Goal: Transaction & Acquisition: Book appointment/travel/reservation

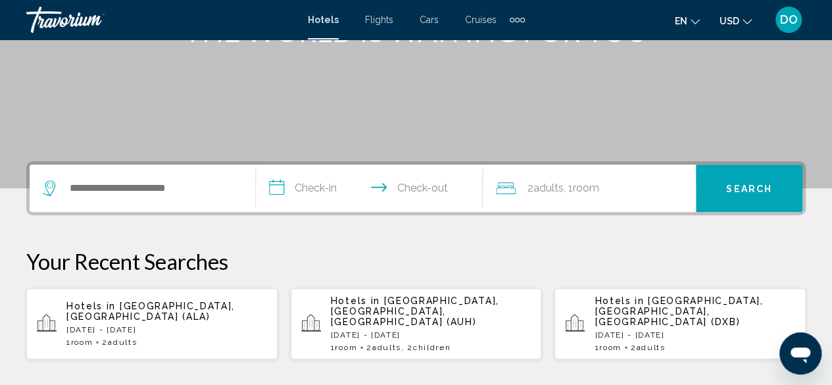
scroll to position [263, 0]
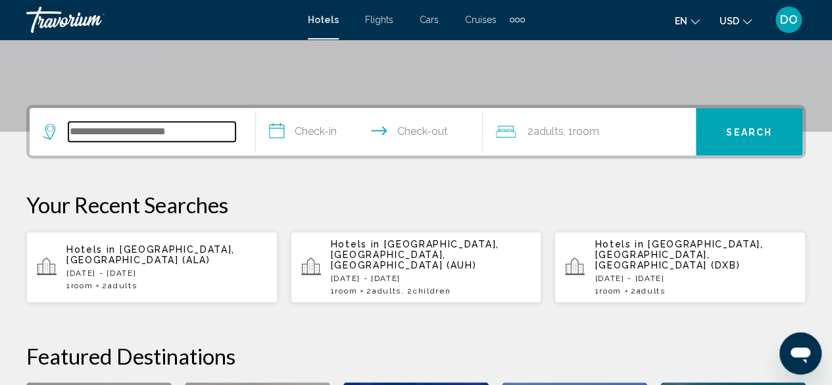
click at [114, 139] on input "Search widget" at bounding box center [151, 132] width 167 height 20
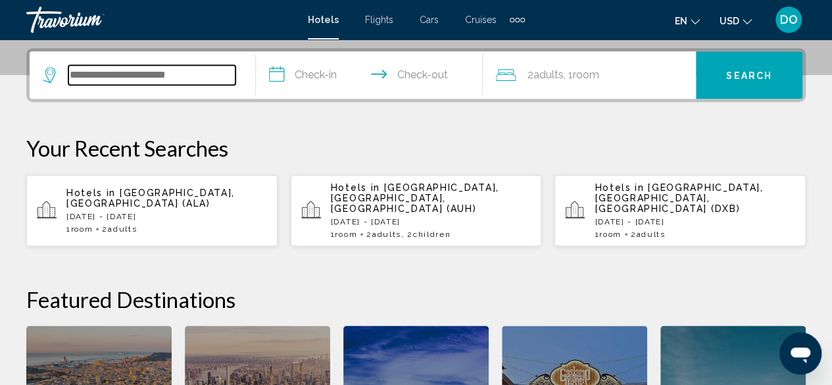
scroll to position [325, 0]
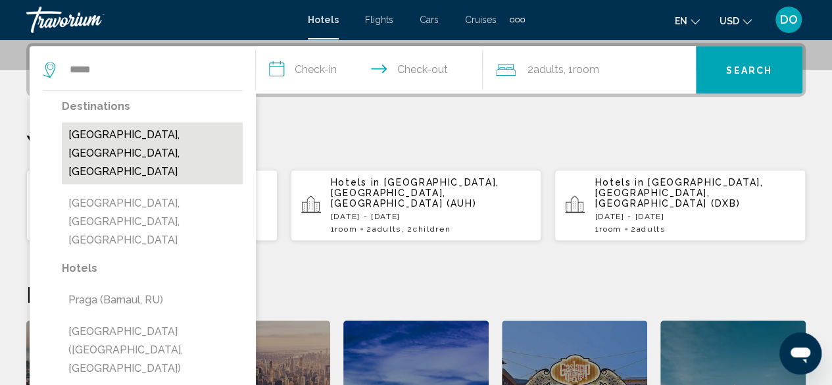
click at [162, 139] on button "[GEOGRAPHIC_DATA], [GEOGRAPHIC_DATA], [GEOGRAPHIC_DATA]" at bounding box center [152, 153] width 181 height 62
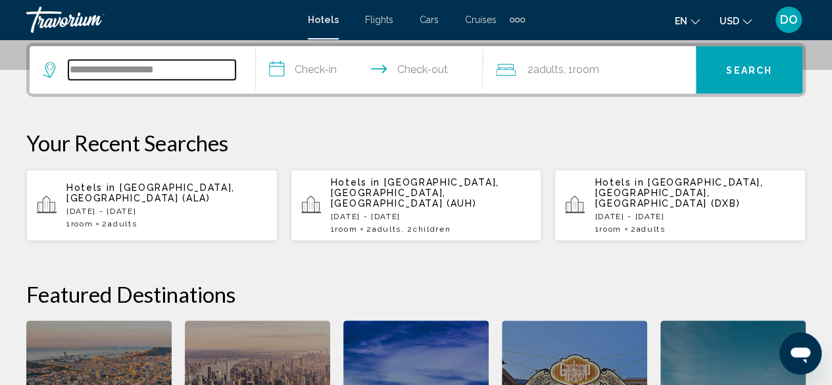
click at [207, 72] on input "**********" at bounding box center [151, 70] width 167 height 20
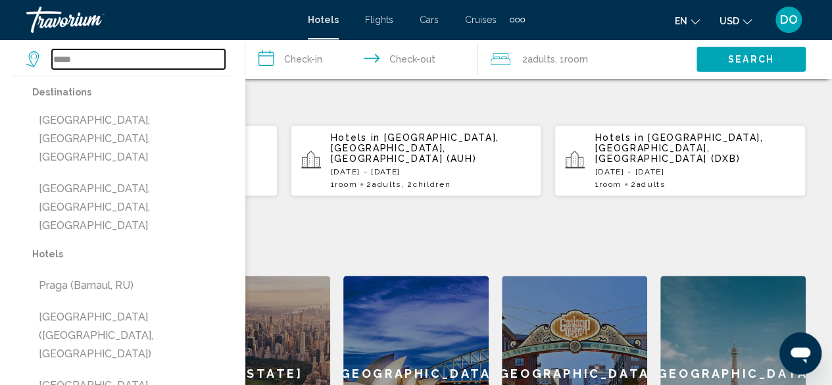
scroll to position [391, 0]
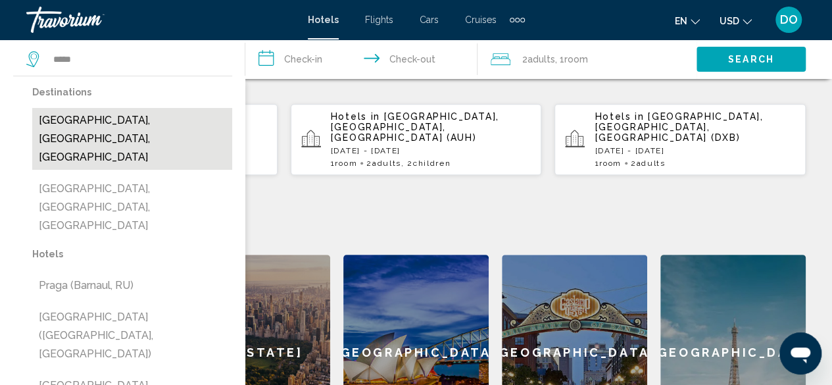
click at [157, 122] on button "[GEOGRAPHIC_DATA], [GEOGRAPHIC_DATA], [GEOGRAPHIC_DATA]" at bounding box center [132, 139] width 200 height 62
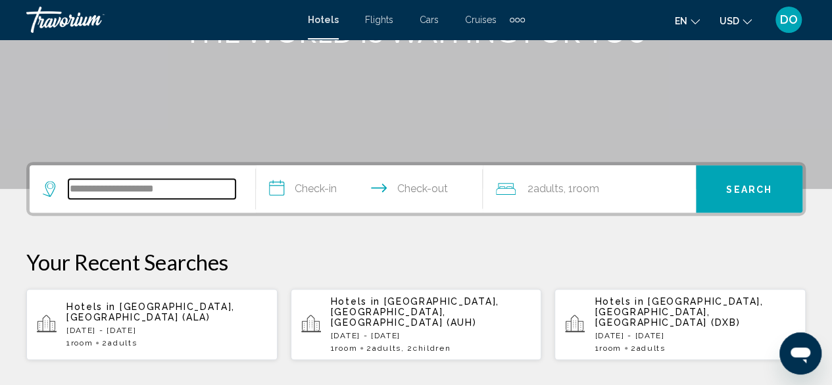
scroll to position [193, 0]
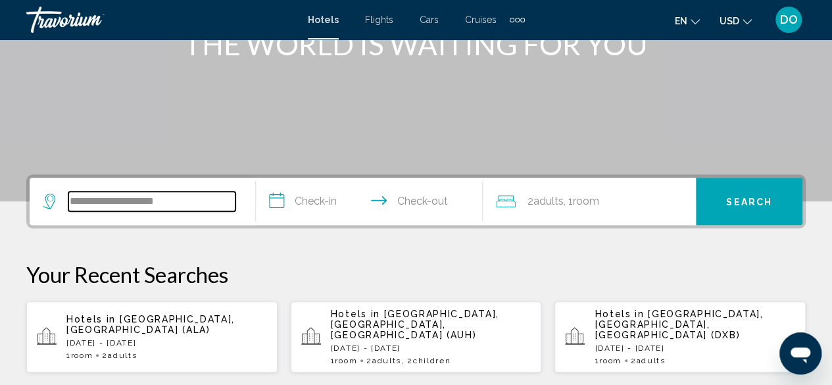
drag, startPoint x: 187, startPoint y: 201, endPoint x: 39, endPoint y: 209, distance: 148.3
click at [39, 209] on app-destination-search "**********" at bounding box center [143, 201] width 226 height 47
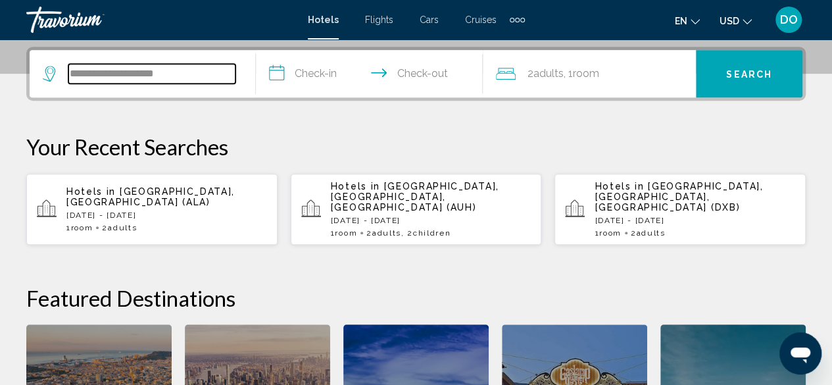
scroll to position [325, 0]
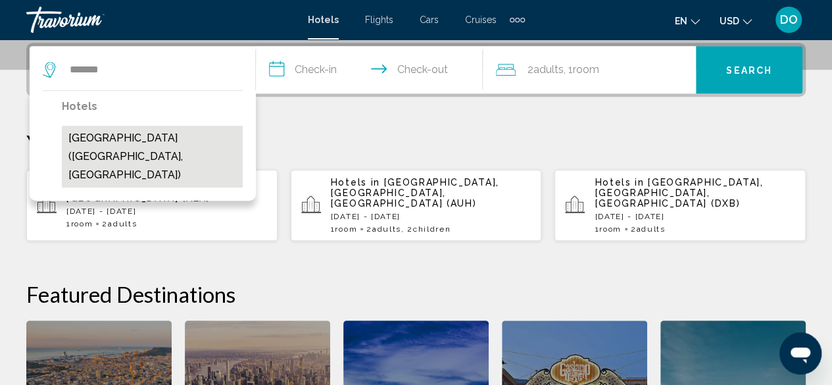
click at [199, 147] on button "[GEOGRAPHIC_DATA] ([GEOGRAPHIC_DATA], [GEOGRAPHIC_DATA])" at bounding box center [152, 157] width 181 height 62
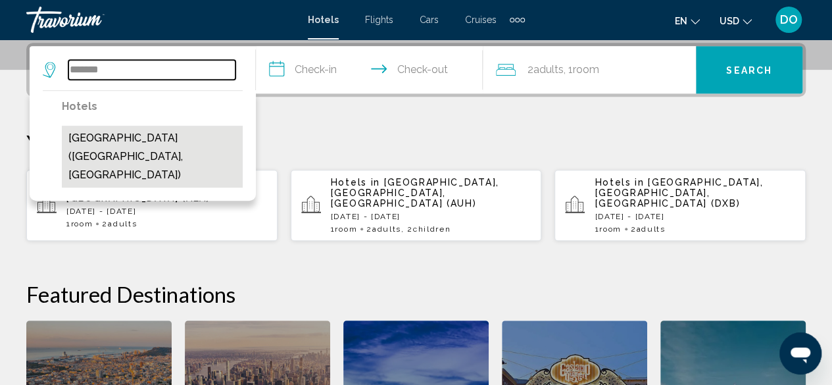
type input "**********"
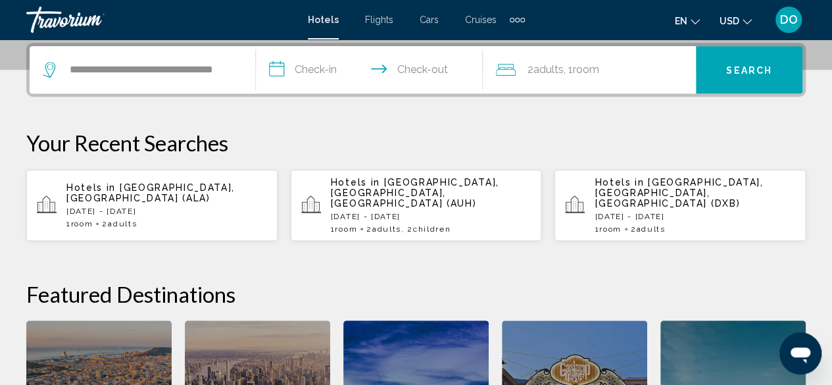
click at [315, 71] on input "**********" at bounding box center [372, 71] width 232 height 51
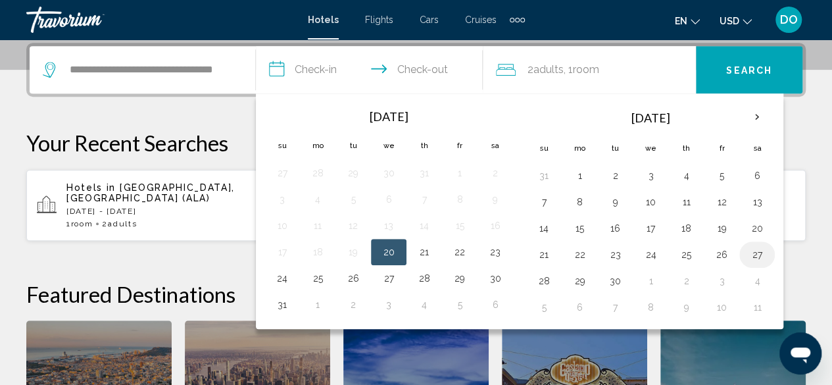
click at [751, 255] on button "27" at bounding box center [757, 254] width 21 height 18
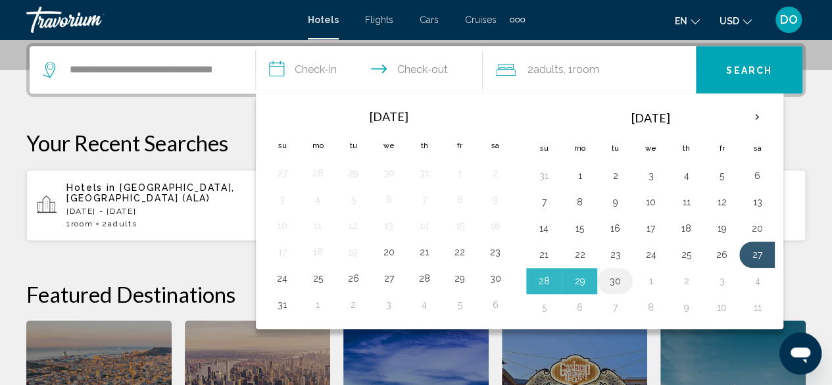
click at [615, 280] on button "30" at bounding box center [615, 281] width 21 height 18
type input "**********"
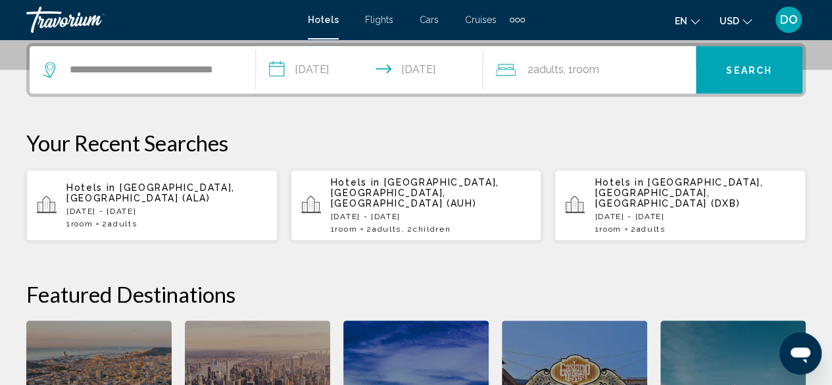
click at [743, 77] on button "Search" at bounding box center [749, 69] width 107 height 47
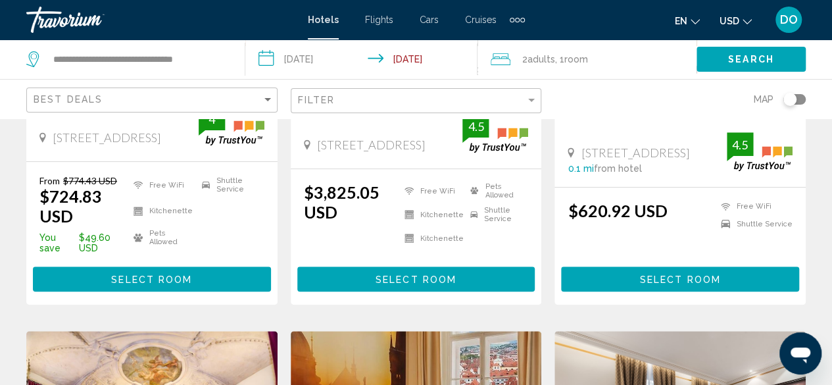
scroll to position [461, 0]
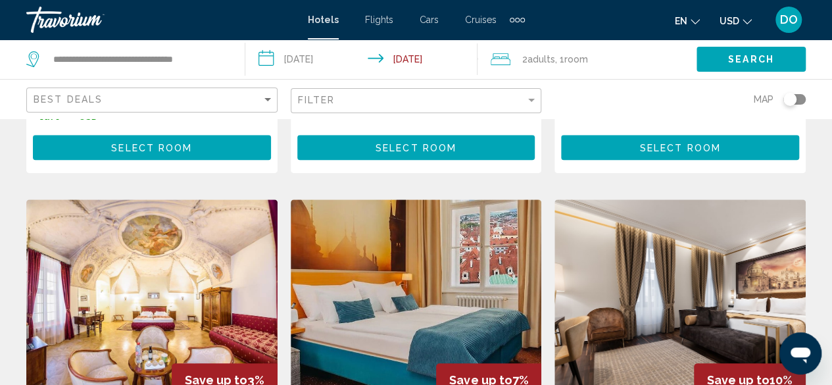
click at [411, 63] on input "**********" at bounding box center [364, 60] width 238 height 43
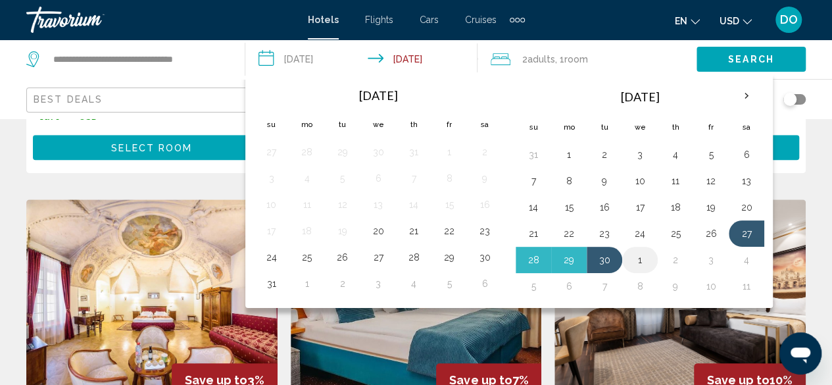
click at [642, 260] on button "1" at bounding box center [640, 260] width 21 height 18
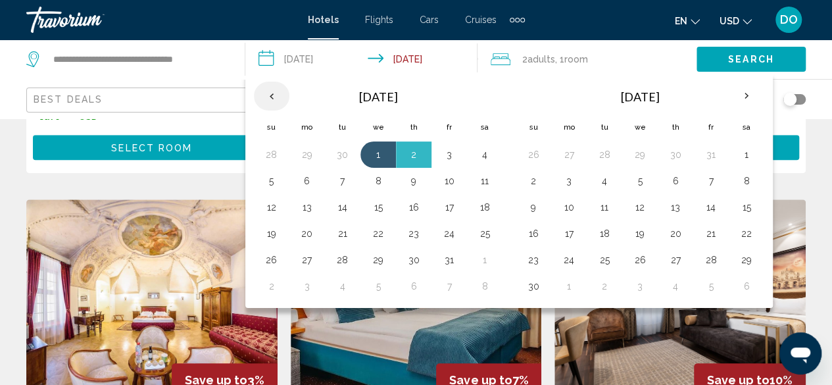
click at [276, 95] on th "Previous month" at bounding box center [272, 96] width 36 height 29
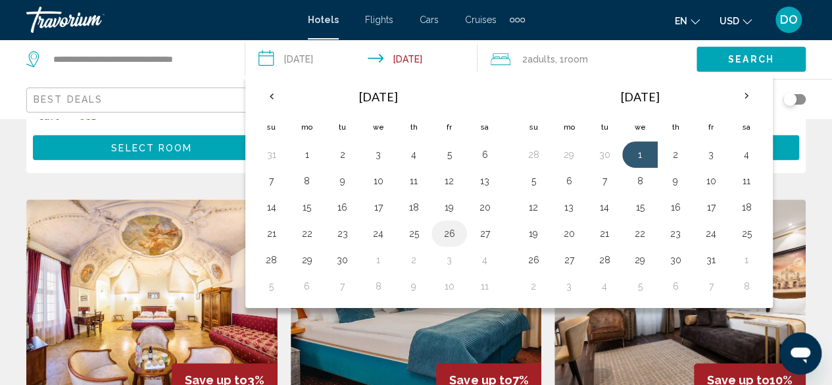
click at [439, 232] on button "26" at bounding box center [449, 233] width 21 height 18
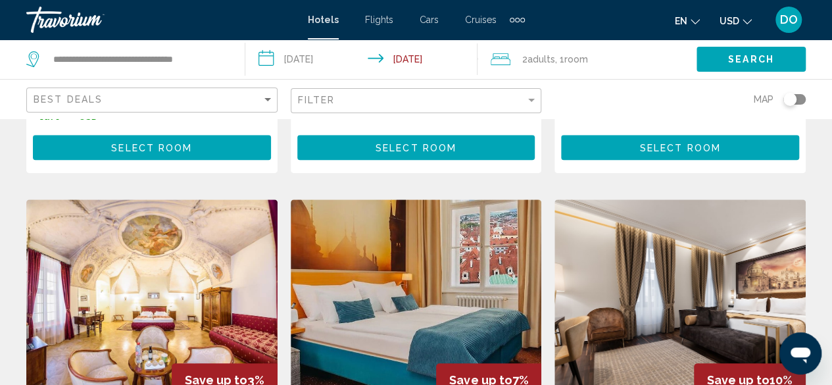
click at [315, 61] on input "**********" at bounding box center [364, 60] width 238 height 43
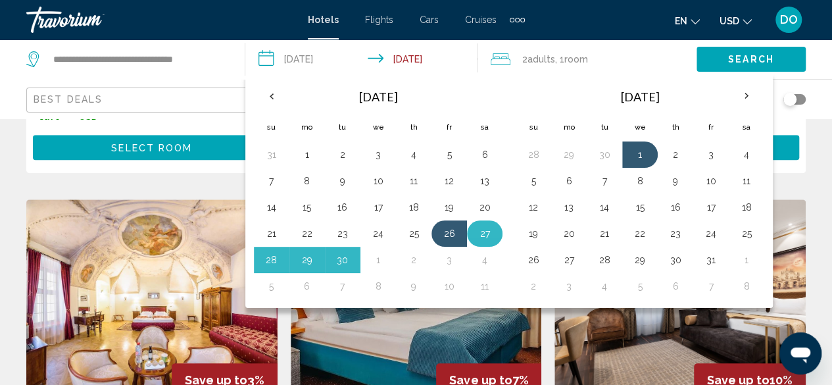
click at [476, 233] on button "27" at bounding box center [484, 233] width 21 height 18
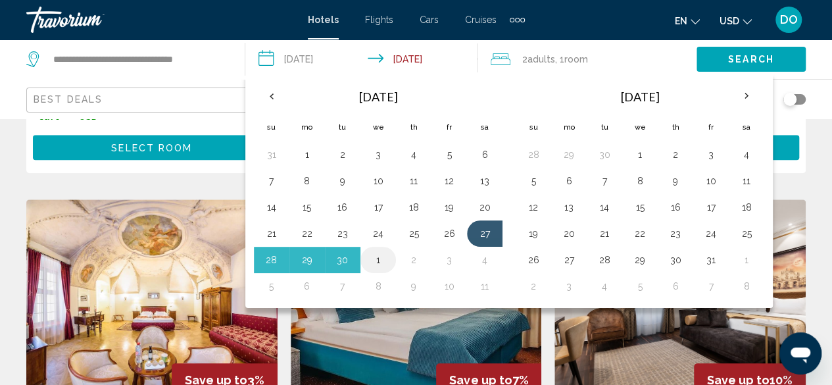
click at [374, 261] on button "1" at bounding box center [378, 260] width 21 height 18
type input "**********"
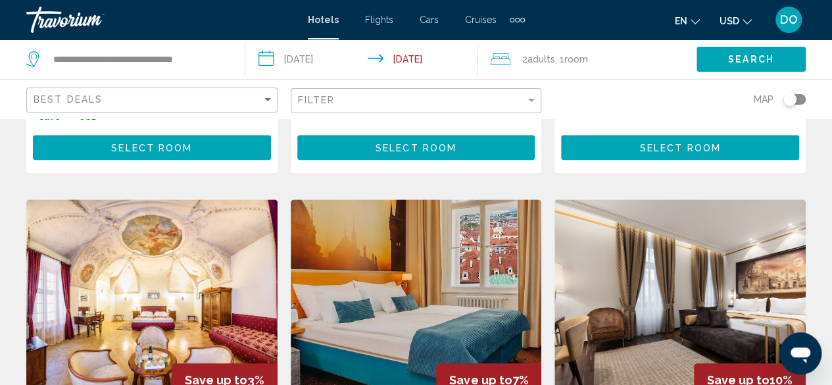
click at [736, 65] on button "Search" at bounding box center [751, 59] width 109 height 24
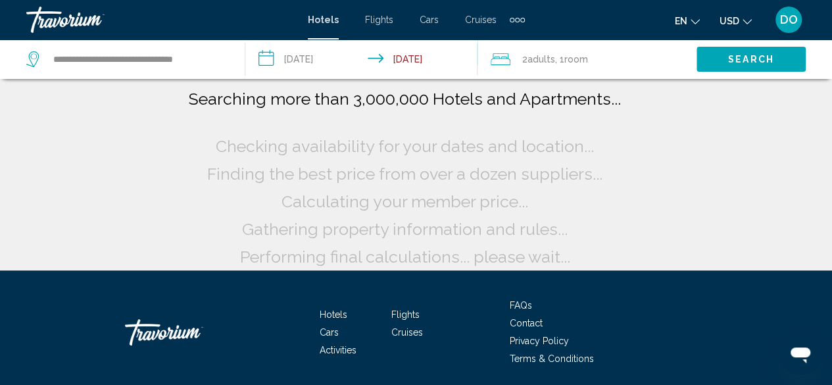
scroll to position [0, 0]
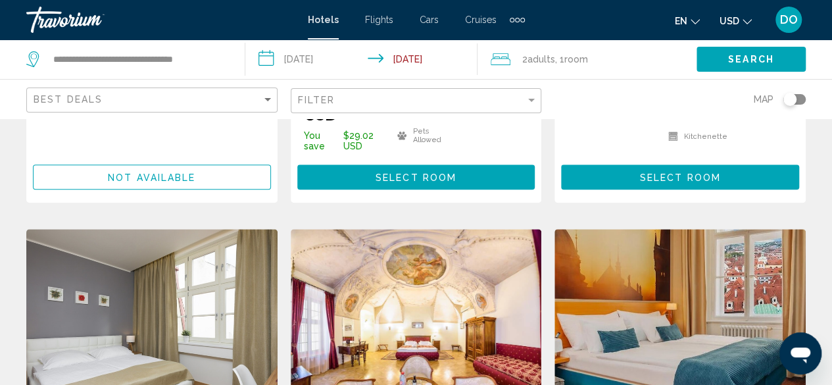
scroll to position [526, 0]
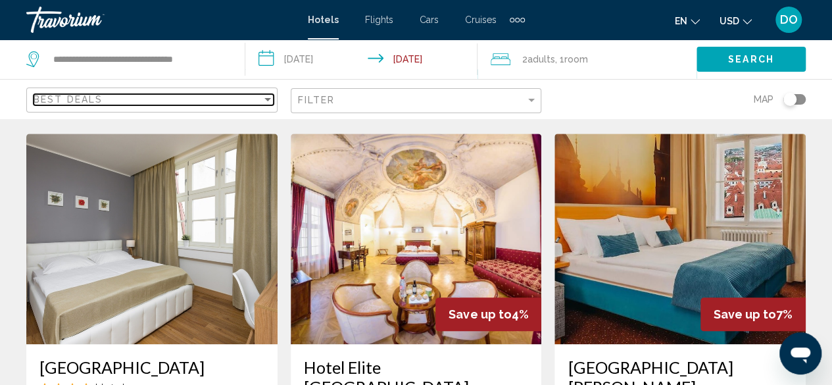
click at [112, 98] on div "Best Deals" at bounding box center [148, 99] width 228 height 11
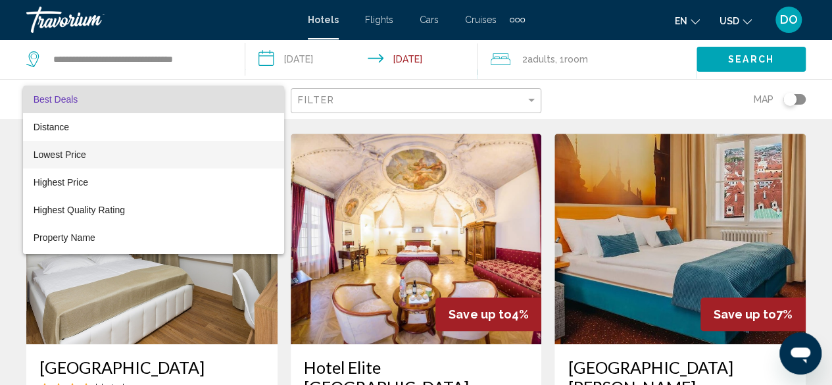
click at [107, 149] on span "Lowest Price" at bounding box center [154, 155] width 240 height 28
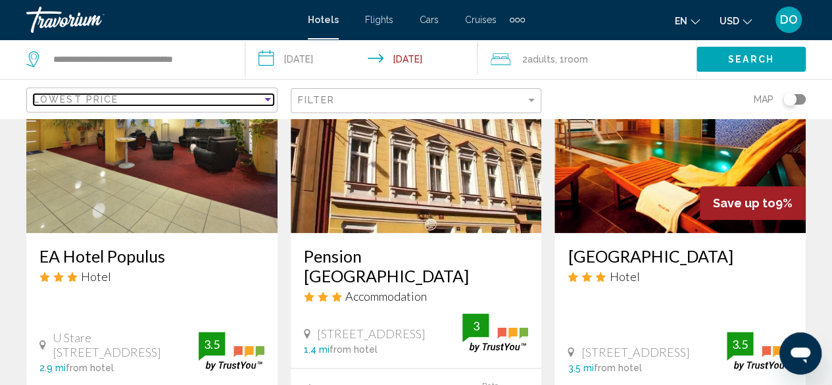
scroll to position [658, 0]
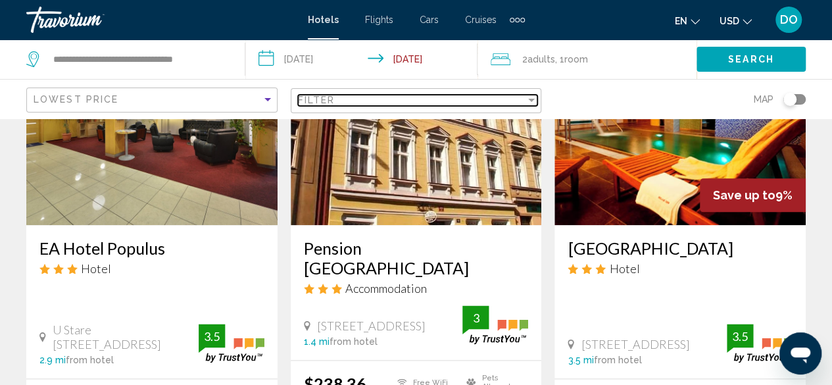
click at [401, 103] on div "Filter" at bounding box center [412, 100] width 228 height 11
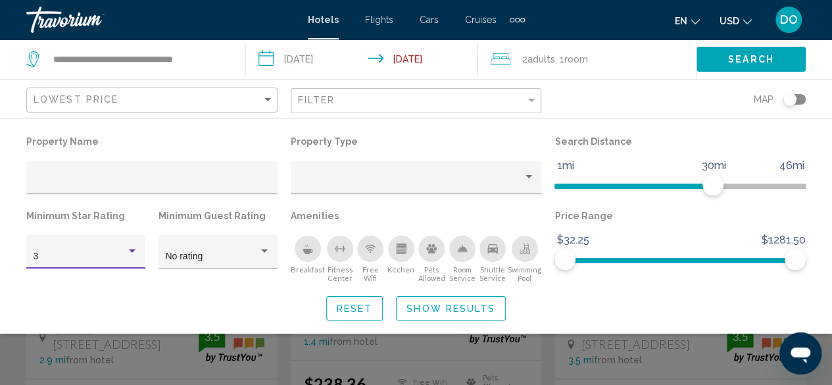
click at [103, 256] on div "3" at bounding box center [80, 256] width 93 height 11
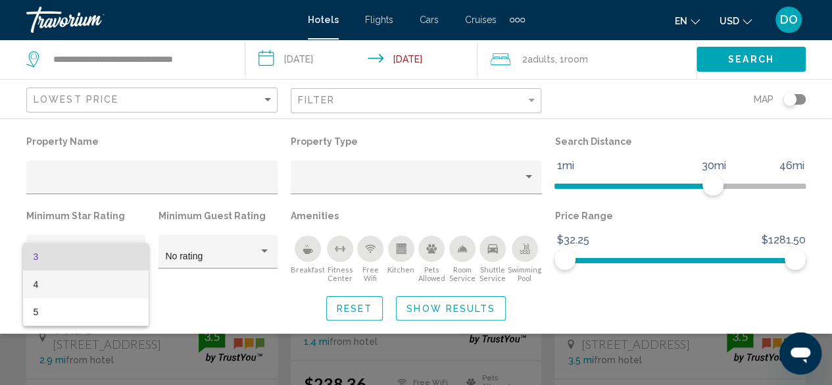
drag, startPoint x: 101, startPoint y: 289, endPoint x: 128, endPoint y: 284, distance: 27.5
click at [103, 289] on span "4" at bounding box center [86, 284] width 105 height 28
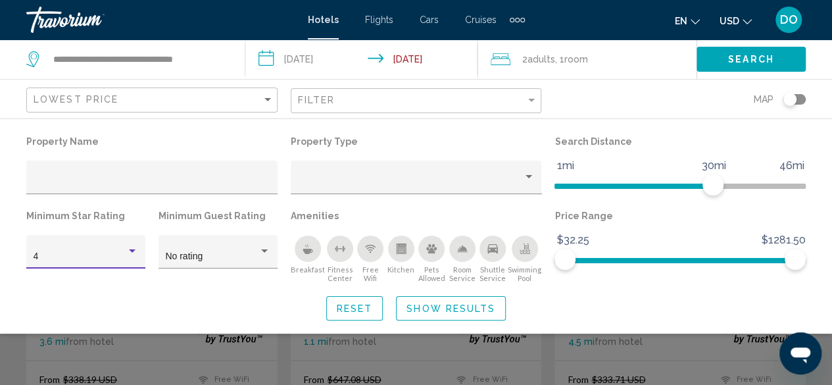
click at [116, 255] on div "4" at bounding box center [80, 256] width 93 height 11
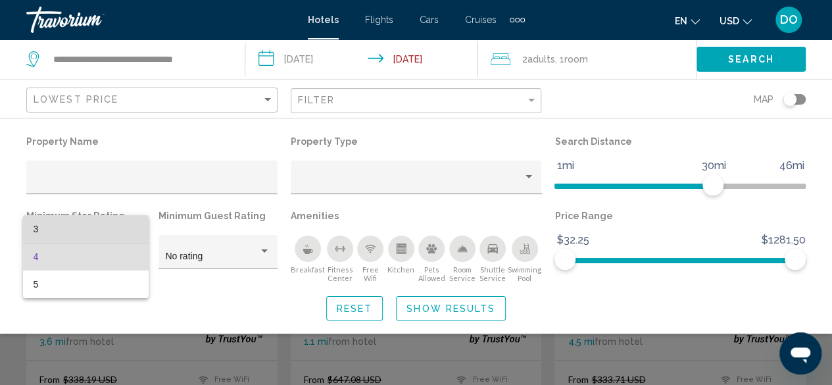
click at [90, 230] on span "3" at bounding box center [86, 229] width 105 height 28
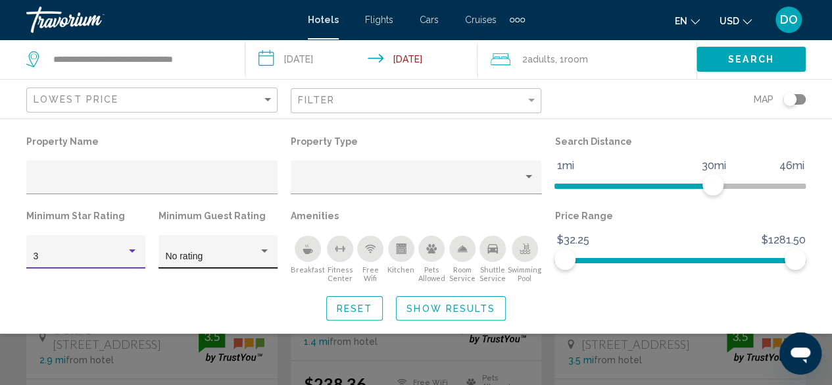
click at [215, 260] on div "No rating" at bounding box center [211, 256] width 93 height 11
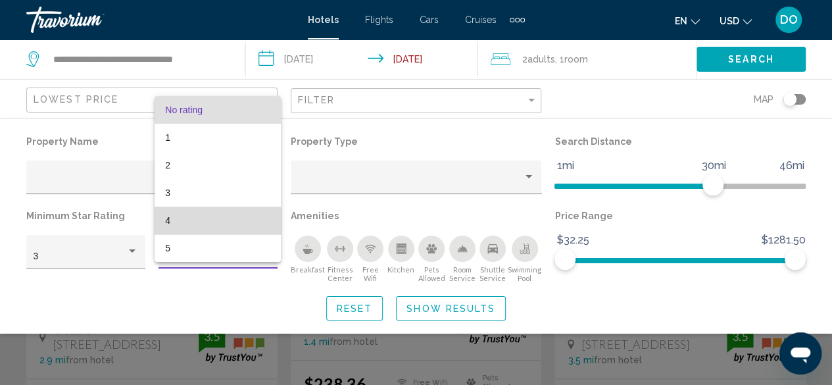
click at [200, 225] on span "4" at bounding box center [217, 221] width 105 height 28
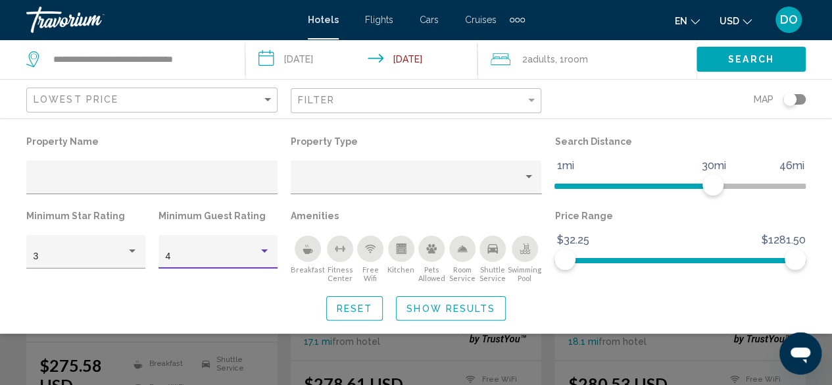
click at [451, 314] on button "Show Results" at bounding box center [451, 308] width 110 height 24
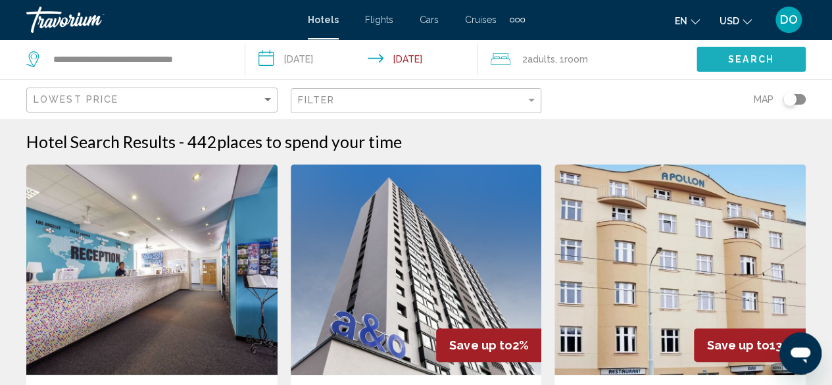
click at [750, 55] on span "Search" at bounding box center [751, 60] width 46 height 11
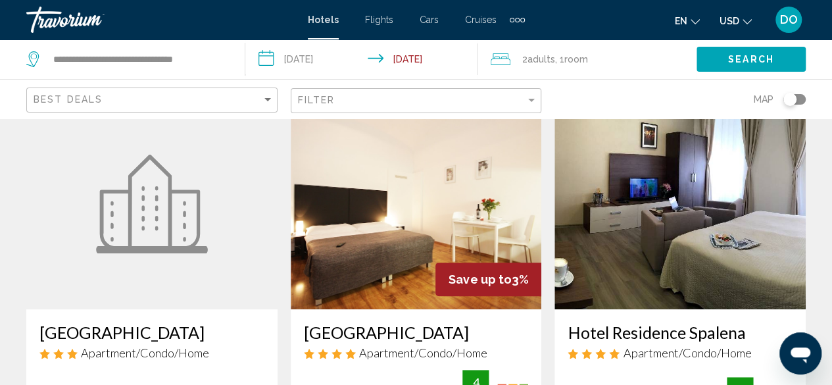
scroll to position [132, 0]
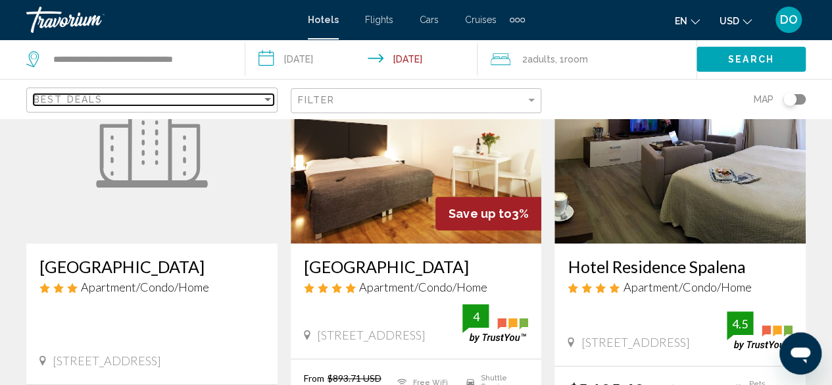
click at [170, 103] on div "Best Deals" at bounding box center [148, 99] width 228 height 11
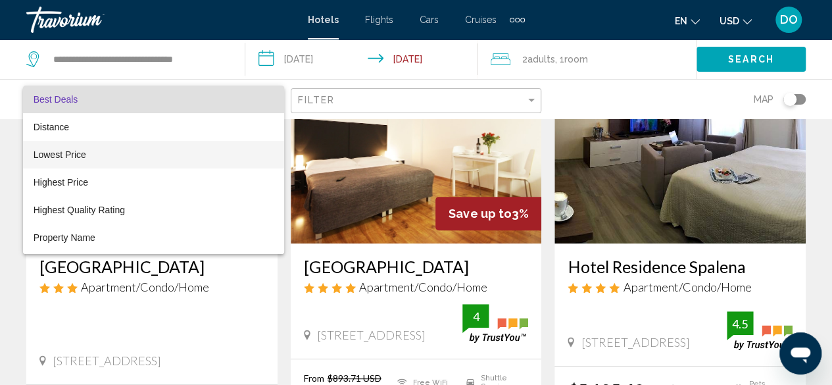
click at [114, 153] on span "Lowest Price" at bounding box center [154, 155] width 240 height 28
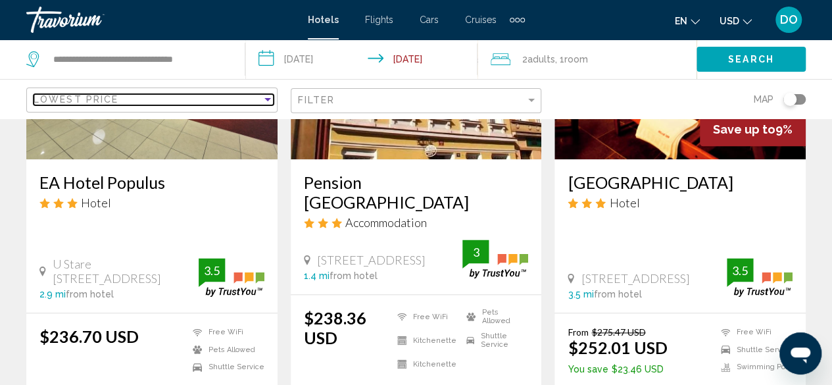
scroll to position [658, 0]
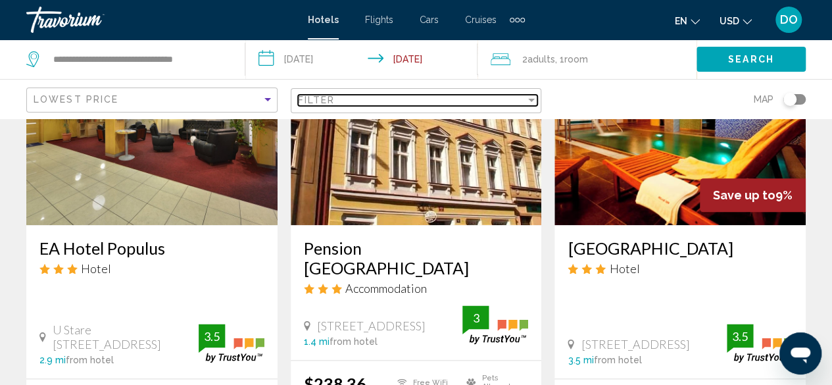
click at [387, 101] on div "Filter" at bounding box center [412, 100] width 228 height 11
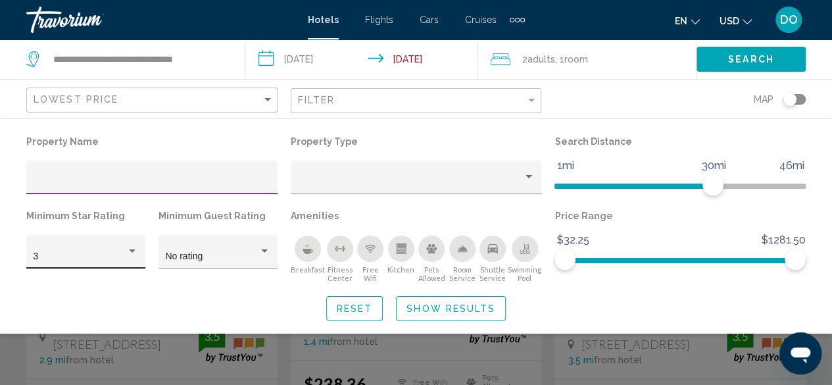
click at [108, 249] on div "3" at bounding box center [86, 255] width 105 height 27
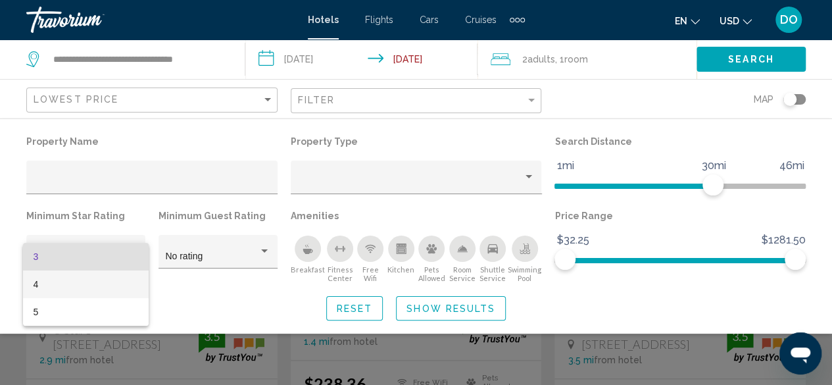
click at [99, 285] on span "4" at bounding box center [86, 284] width 105 height 28
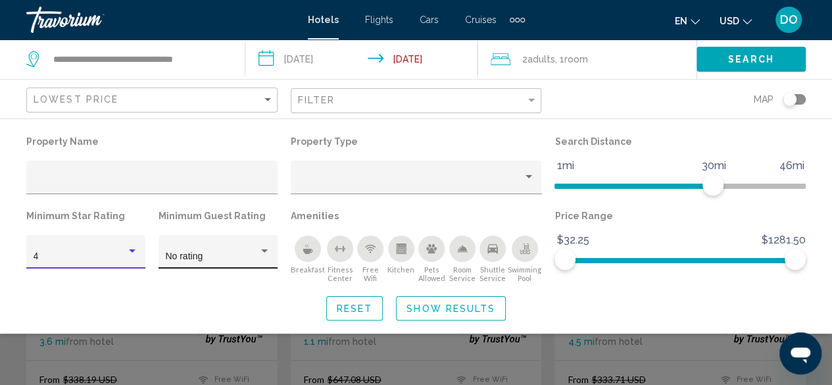
click at [224, 249] on div "No rating" at bounding box center [217, 255] width 105 height 27
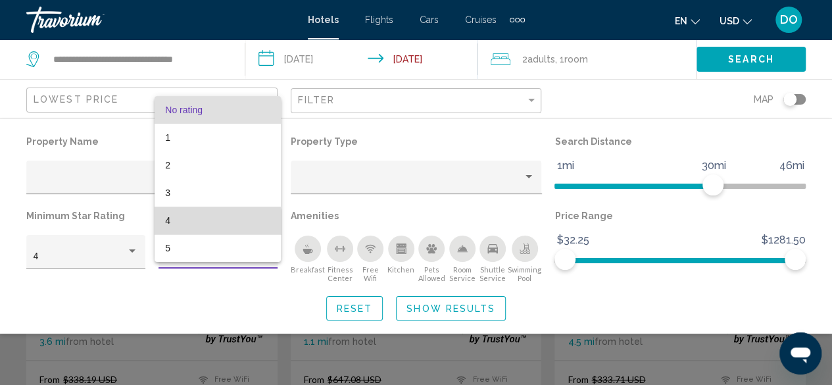
click at [203, 225] on span "4" at bounding box center [217, 221] width 105 height 28
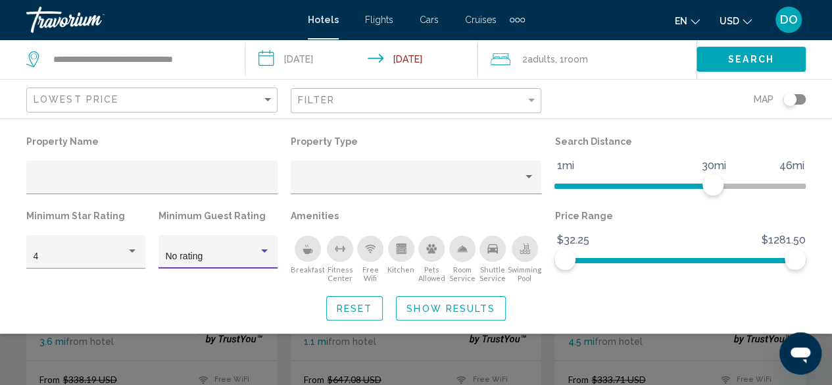
scroll to position [150, 0]
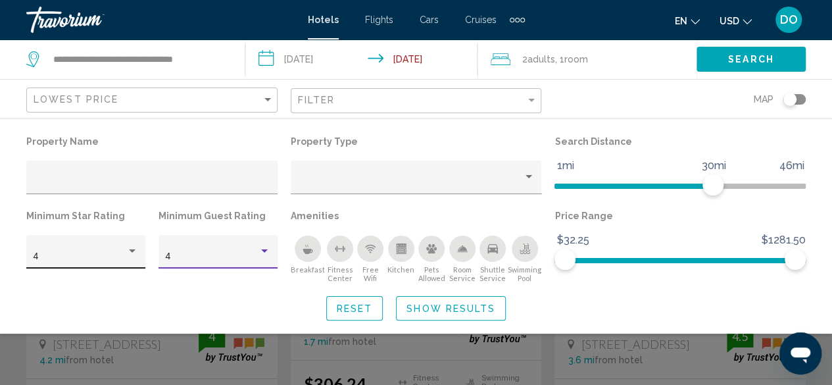
click at [112, 257] on div "4" at bounding box center [80, 256] width 93 height 11
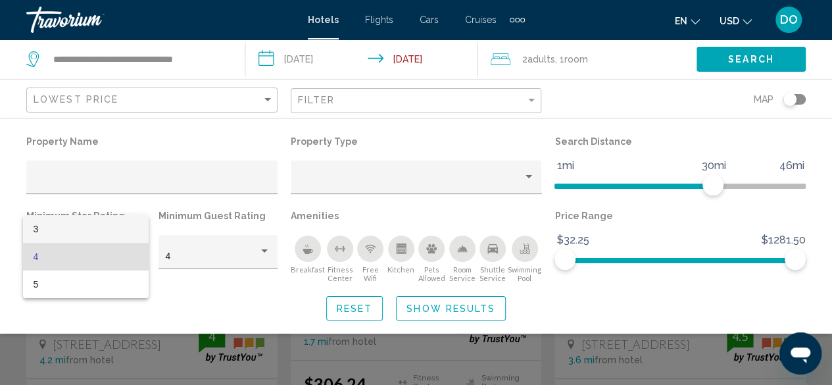
click at [84, 235] on span "3" at bounding box center [86, 229] width 105 height 28
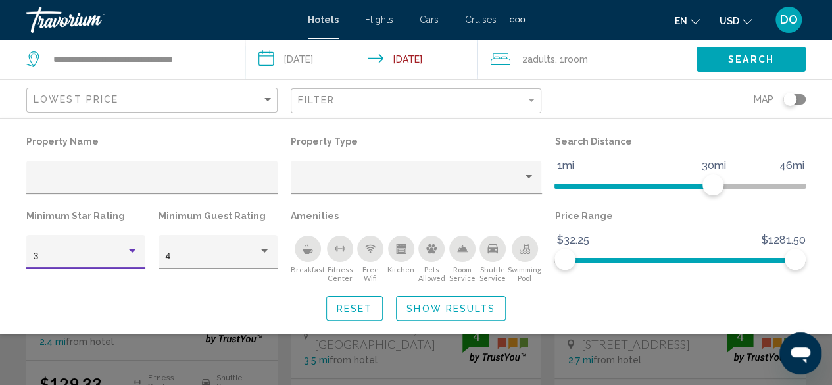
click at [455, 301] on button "Show Results" at bounding box center [451, 308] width 110 height 24
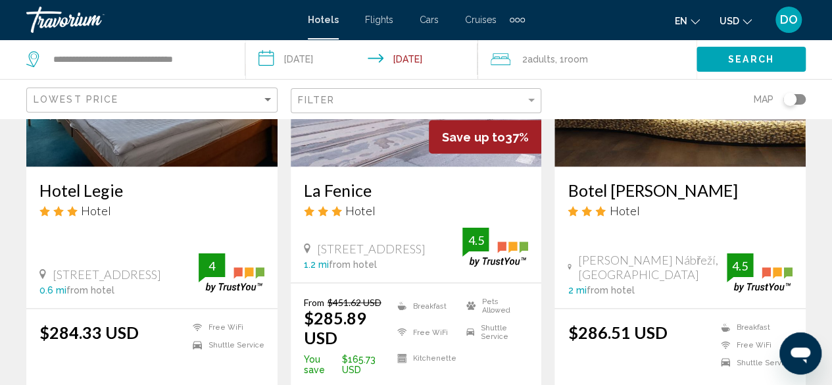
scroll to position [1184, 0]
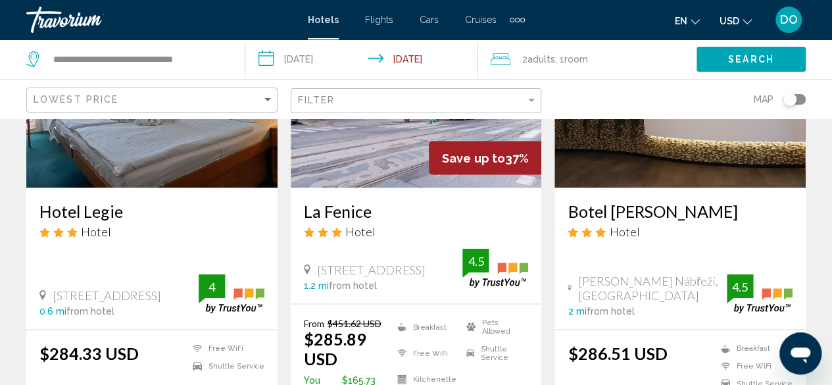
click at [345, 201] on h3 "La Fenice" at bounding box center [416, 211] width 225 height 20
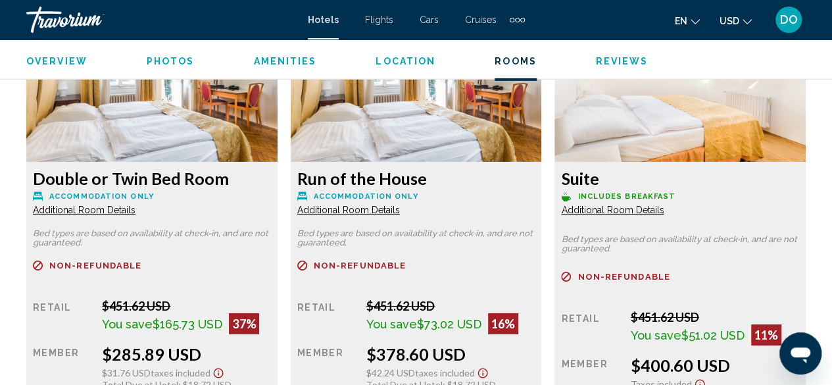
scroll to position [2133, 0]
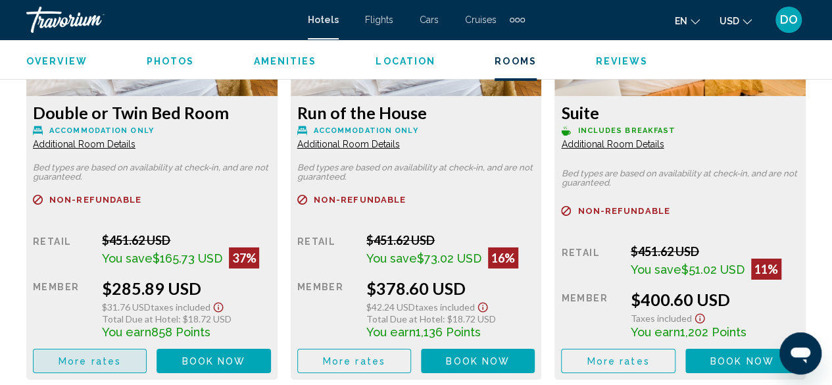
click at [82, 356] on span "More rates" at bounding box center [90, 361] width 63 height 11
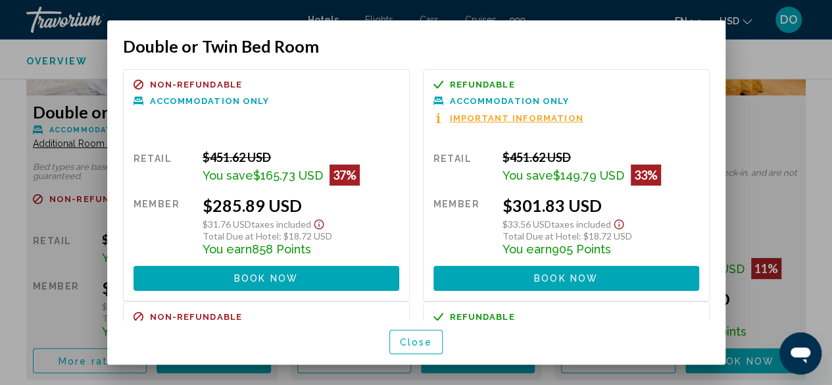
scroll to position [132, 0]
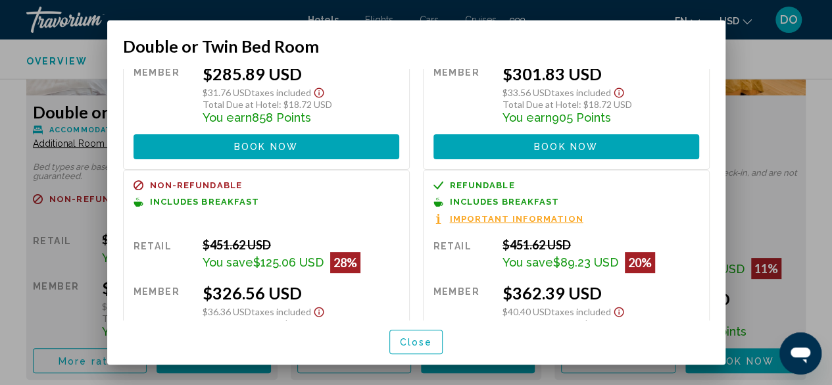
click at [399, 348] on button "Close" at bounding box center [417, 342] width 54 height 24
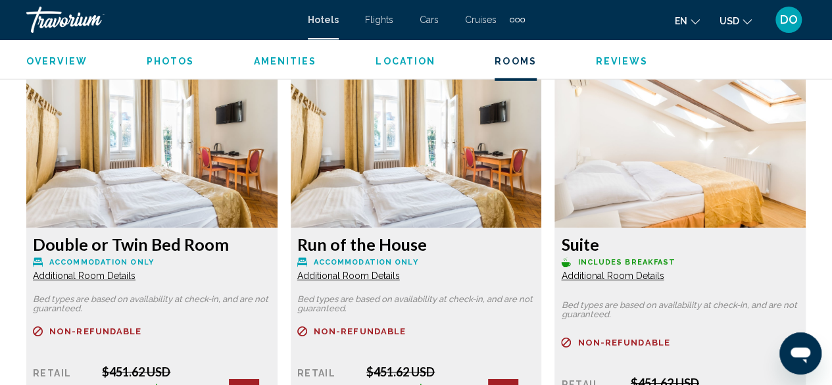
scroll to position [2133, 0]
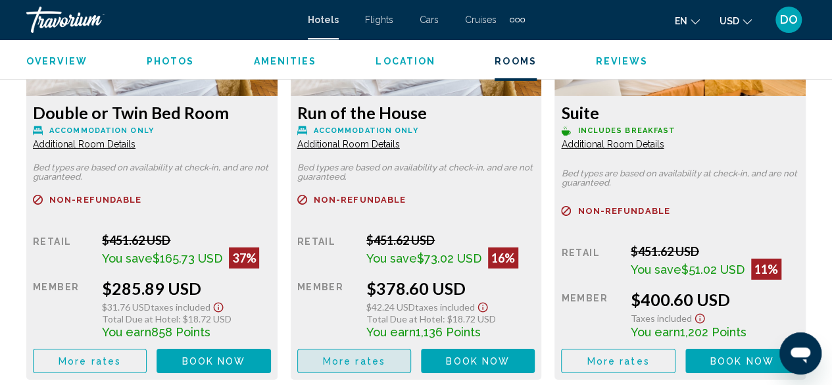
click at [362, 356] on span "More rates" at bounding box center [354, 361] width 63 height 11
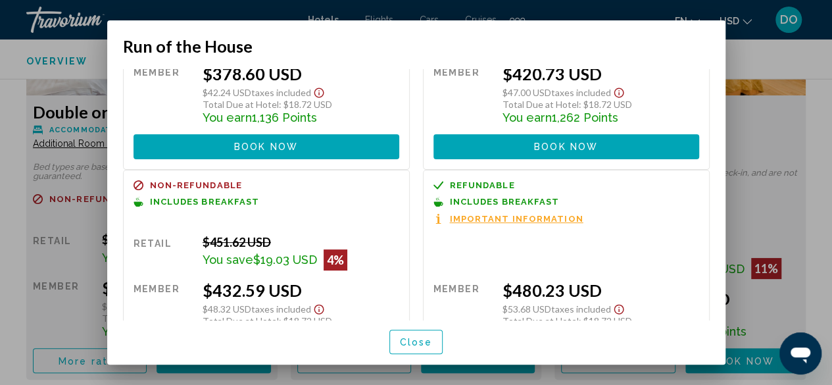
scroll to position [196, 0]
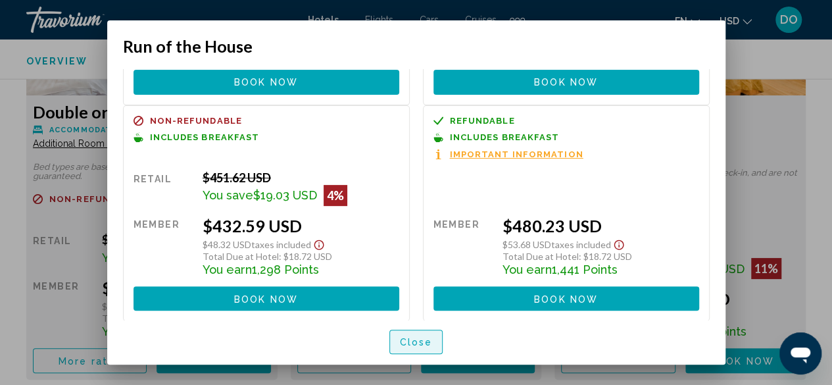
click at [417, 340] on span "Close" at bounding box center [416, 342] width 33 height 11
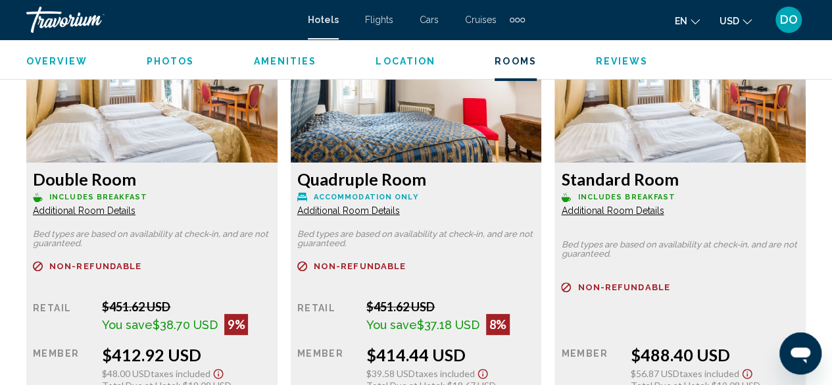
scroll to position [2594, 0]
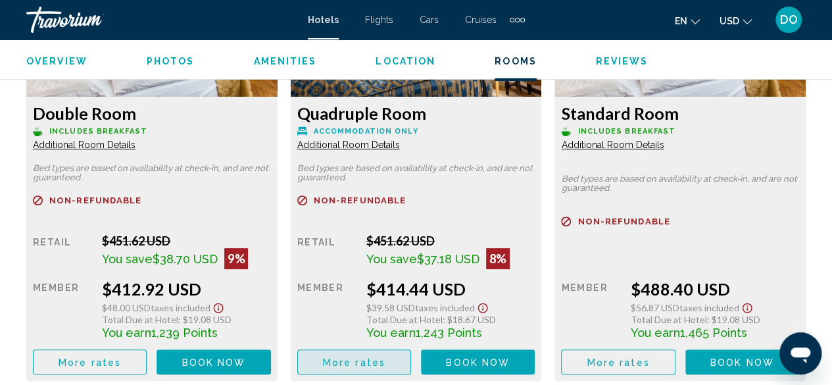
click at [361, 357] on span "More rates" at bounding box center [354, 362] width 63 height 11
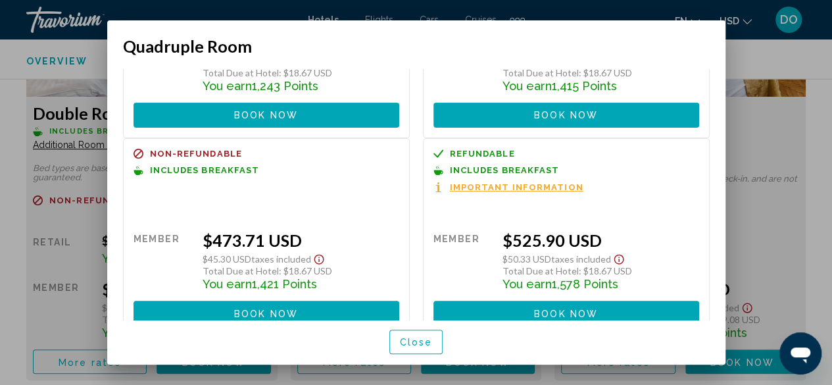
scroll to position [175, 0]
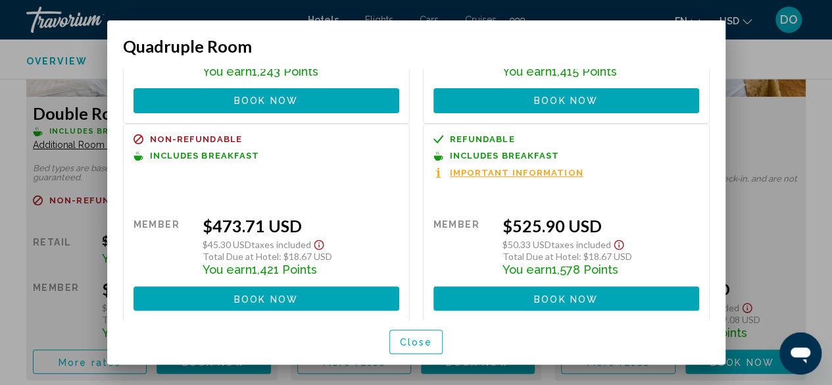
click at [415, 347] on span "Close" at bounding box center [416, 342] width 33 height 11
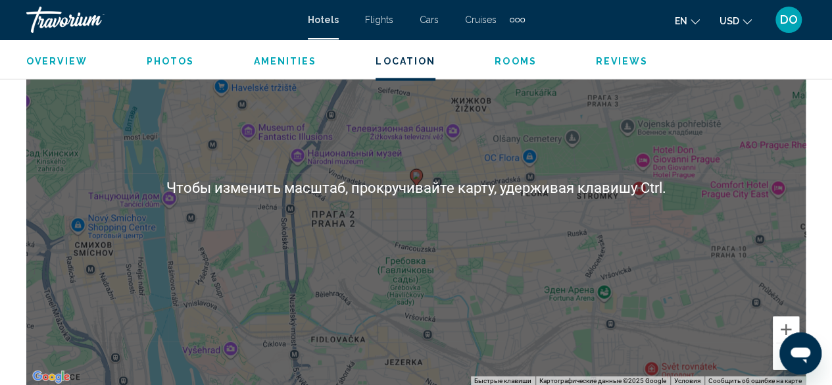
scroll to position [1475, 0]
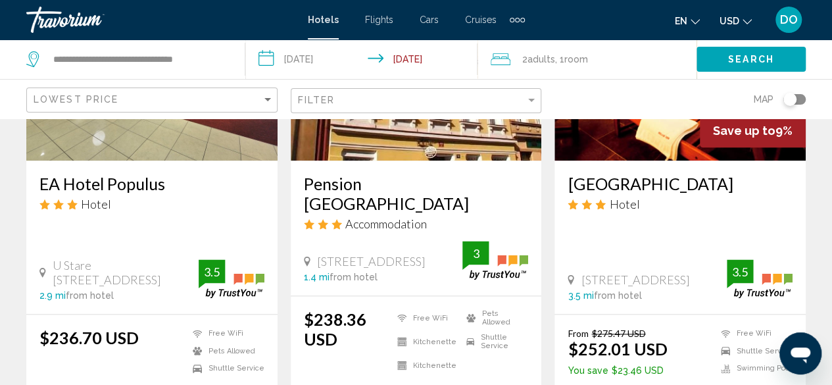
scroll to position [724, 0]
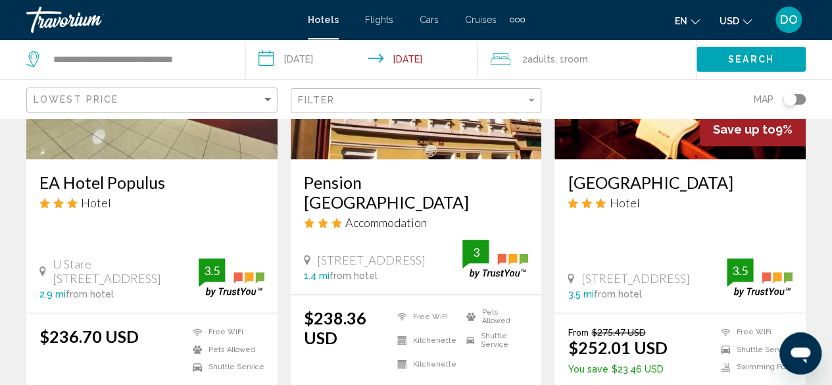
drag, startPoint x: 225, startPoint y: 60, endPoint x: 118, endPoint y: 78, distance: 108.8
click at [118, 78] on div "**********" at bounding box center [128, 58] width 205 height 39
click at [116, 63] on input "**********" at bounding box center [138, 59] width 173 height 20
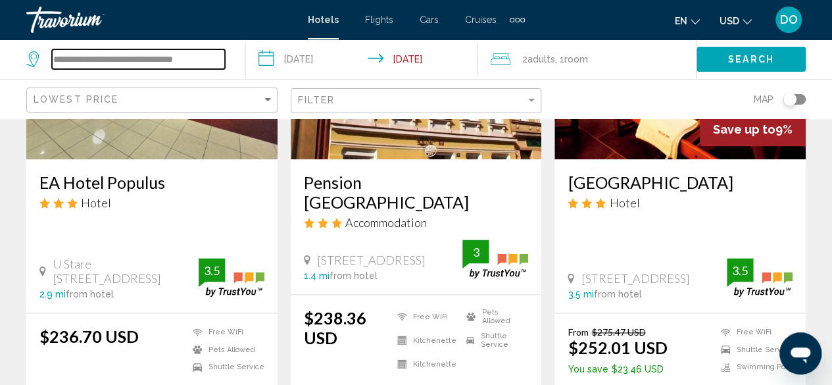
click at [116, 63] on input "**********" at bounding box center [138, 59] width 173 height 20
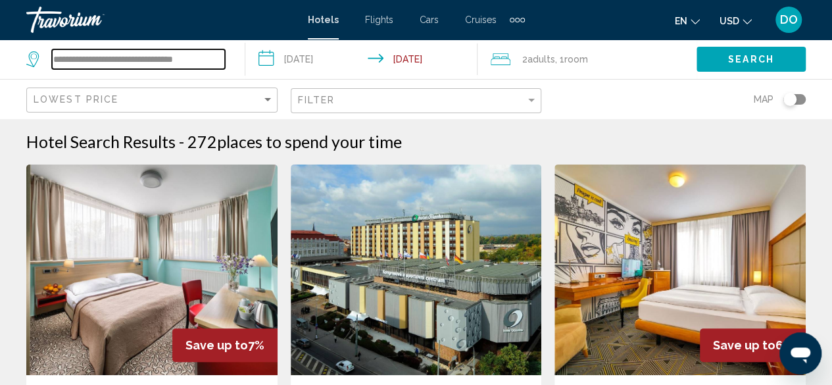
click at [201, 61] on input "**********" at bounding box center [138, 59] width 173 height 20
click at [205, 64] on input "**********" at bounding box center [138, 59] width 173 height 20
drag, startPoint x: 216, startPoint y: 62, endPoint x: 45, endPoint y: 66, distance: 171.1
click at [45, 66] on div "**********" at bounding box center [125, 59] width 199 height 20
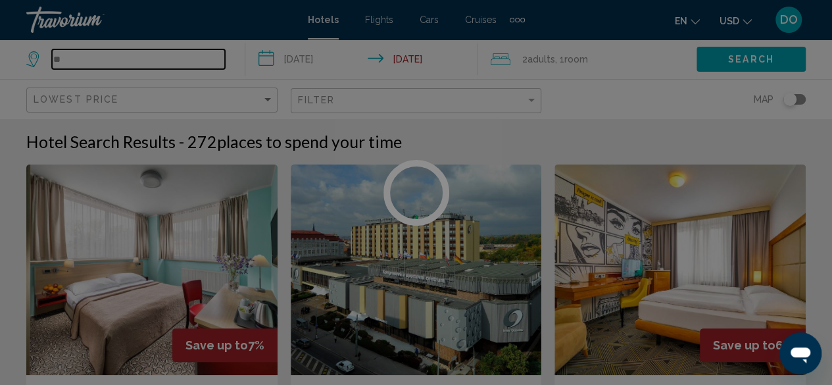
type input "*"
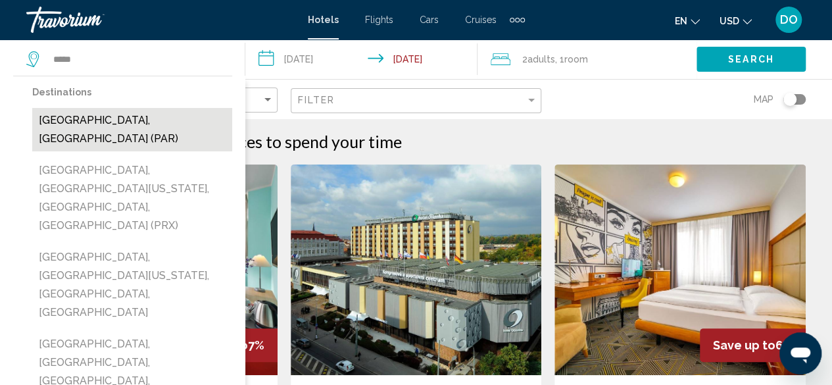
click at [100, 116] on button "[GEOGRAPHIC_DATA], [GEOGRAPHIC_DATA] (PAR)" at bounding box center [132, 129] width 200 height 43
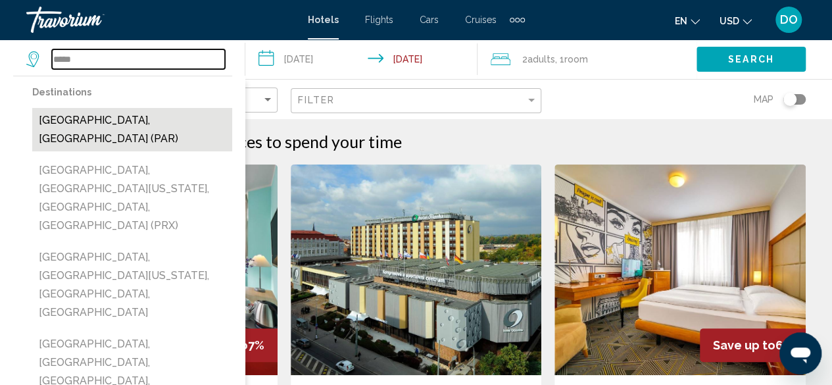
type input "**********"
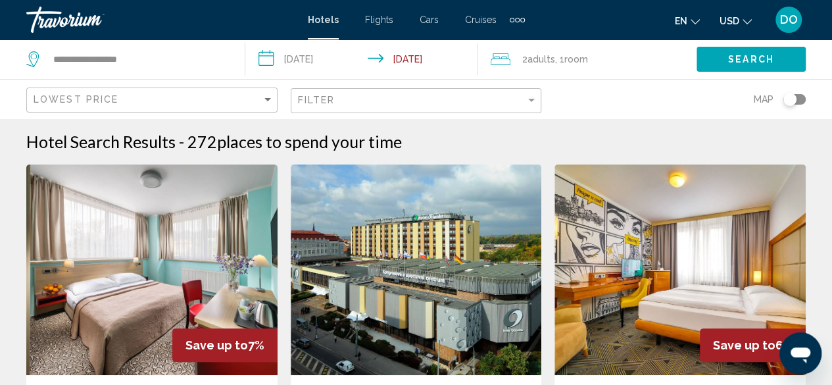
click at [307, 61] on input "**********" at bounding box center [364, 60] width 238 height 43
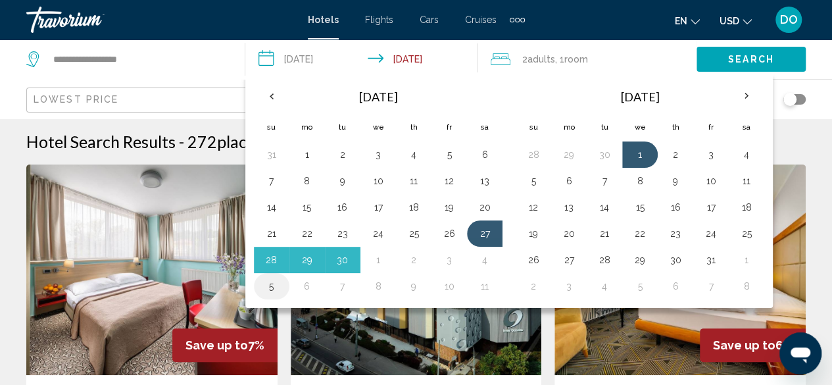
click at [275, 285] on button "5" at bounding box center [271, 286] width 21 height 18
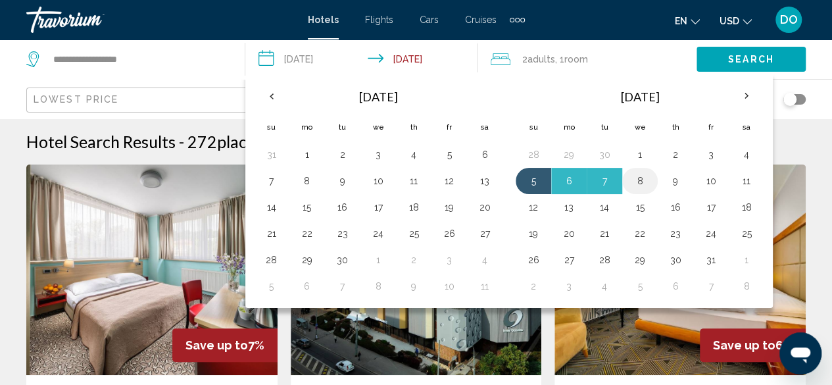
click at [632, 180] on button "8" at bounding box center [640, 181] width 21 height 18
type input "**********"
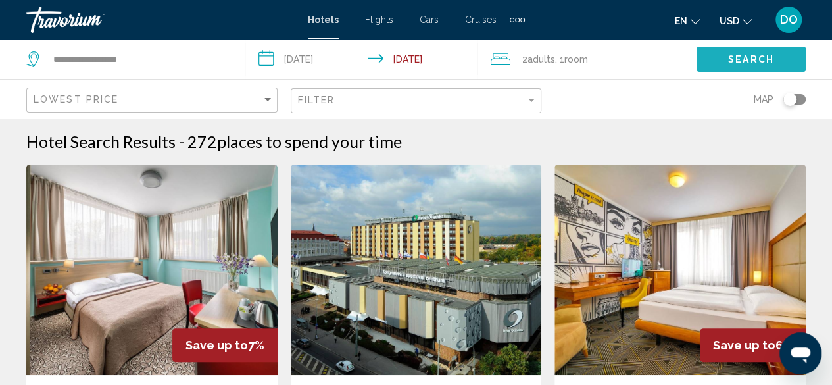
click at [742, 61] on span "Search" at bounding box center [751, 60] width 46 height 11
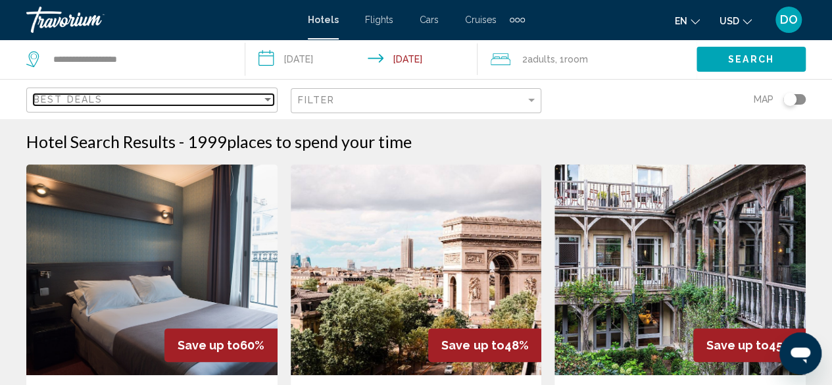
click at [220, 103] on div "Best Deals" at bounding box center [148, 99] width 228 height 11
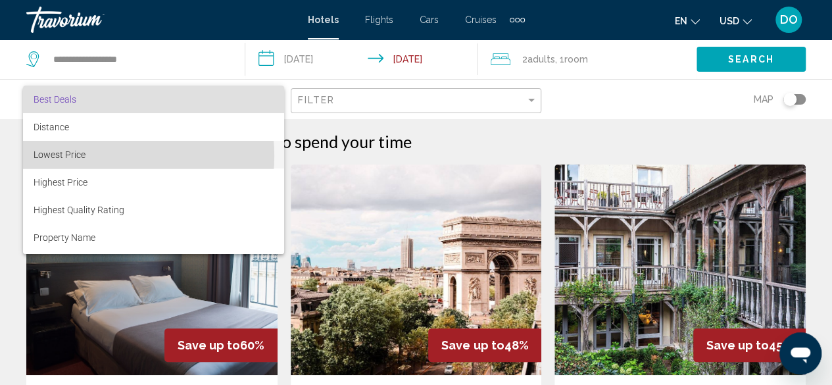
drag, startPoint x: 88, startPoint y: 156, endPoint x: 393, endPoint y: 106, distance: 308.7
click at [88, 155] on span "Lowest Price" at bounding box center [154, 155] width 240 height 28
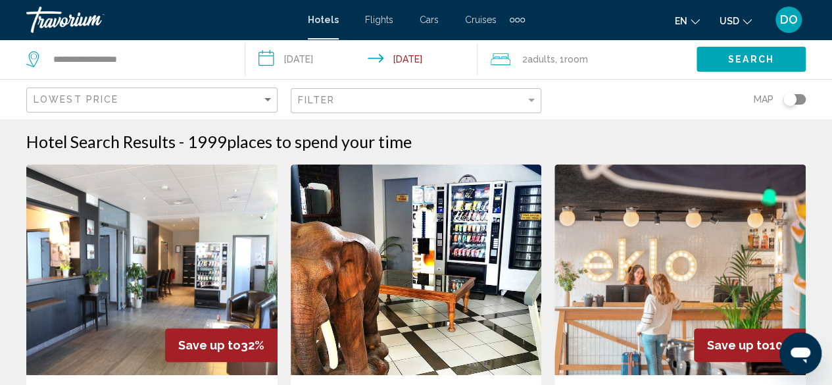
click at [420, 84] on div "Filter" at bounding box center [416, 99] width 251 height 39
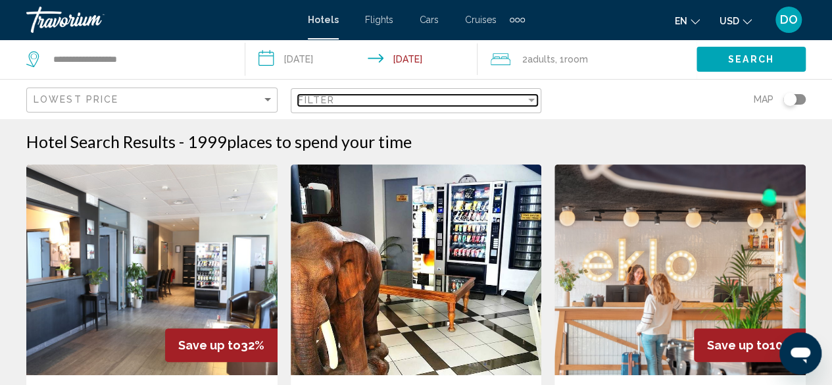
click at [393, 98] on div "Filter" at bounding box center [412, 100] width 228 height 11
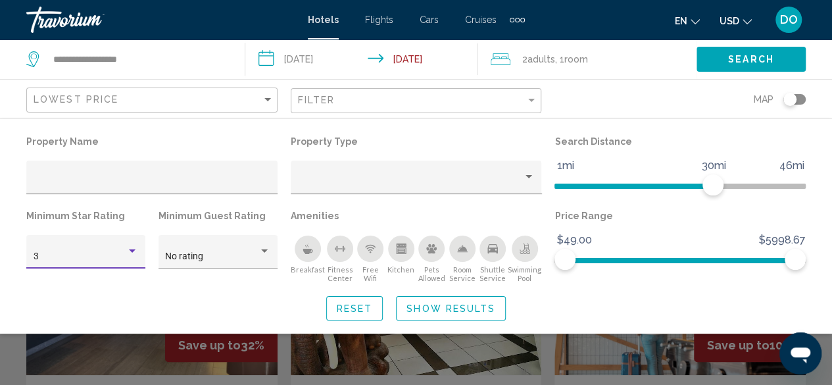
click at [95, 256] on div "3" at bounding box center [80, 256] width 93 height 11
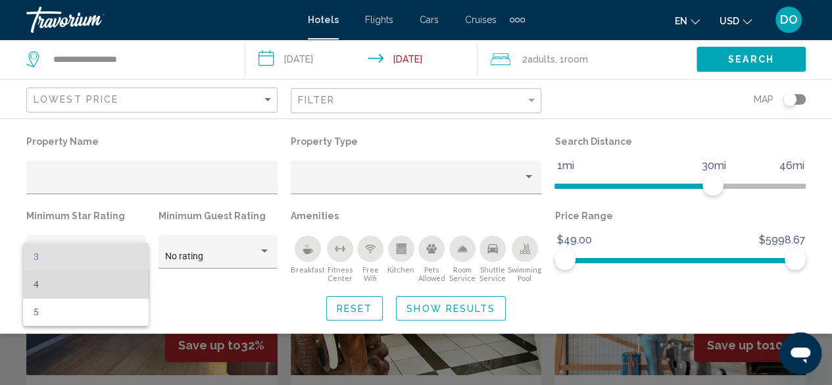
drag, startPoint x: 87, startPoint y: 284, endPoint x: 164, endPoint y: 271, distance: 78.8
click at [88, 284] on span "4" at bounding box center [86, 284] width 105 height 28
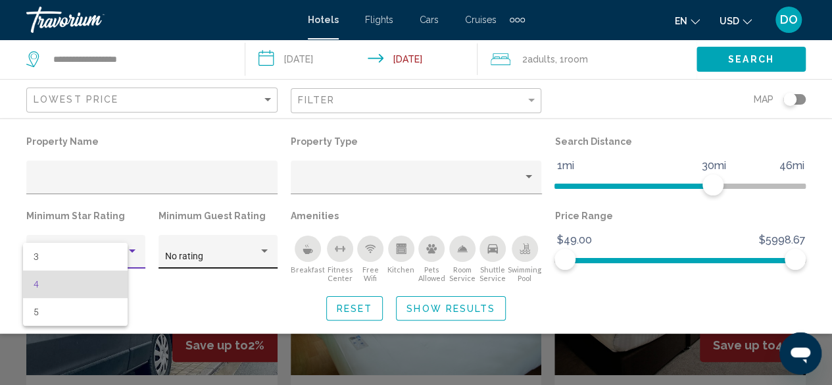
click at [213, 247] on div "No rating" at bounding box center [217, 255] width 105 height 27
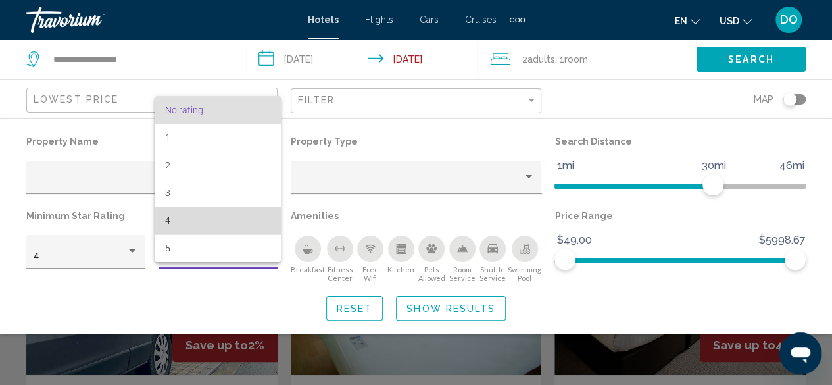
click at [191, 218] on span "4" at bounding box center [217, 221] width 105 height 28
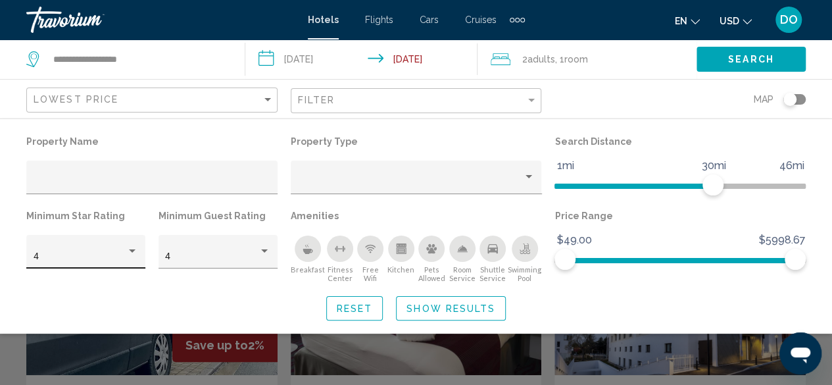
click at [103, 247] on div "4" at bounding box center [86, 255] width 105 height 27
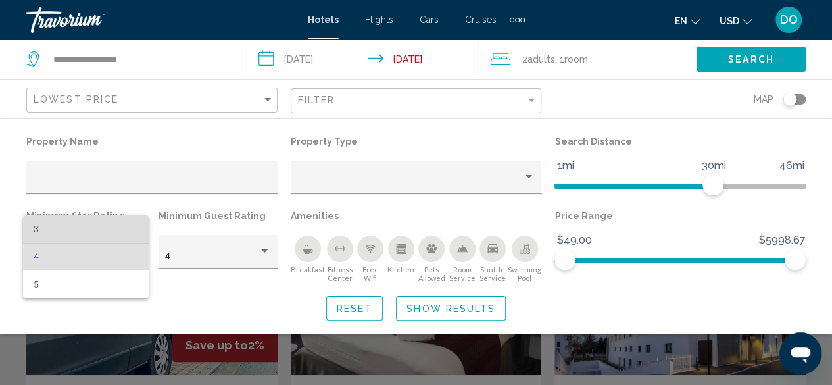
click at [75, 234] on span "3" at bounding box center [86, 229] width 105 height 28
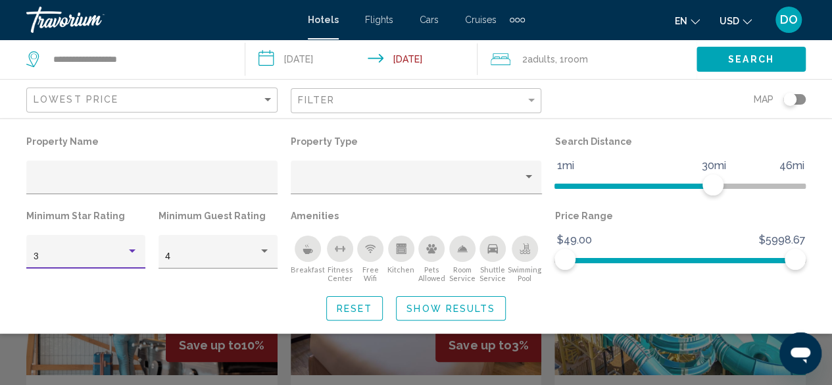
click at [439, 313] on span "Show Results" at bounding box center [451, 308] width 89 height 11
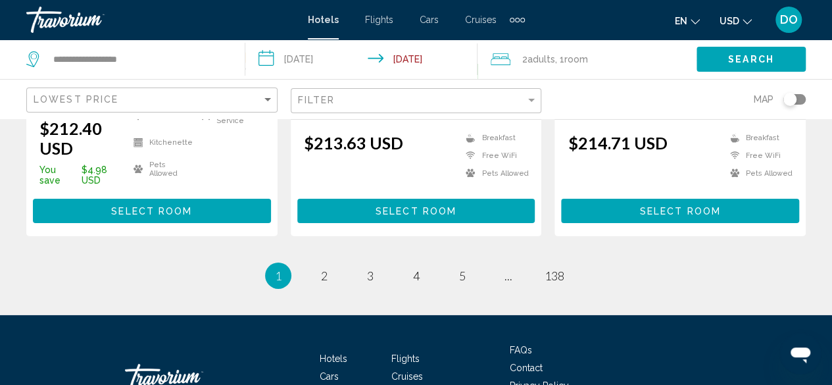
scroll to position [2010, 0]
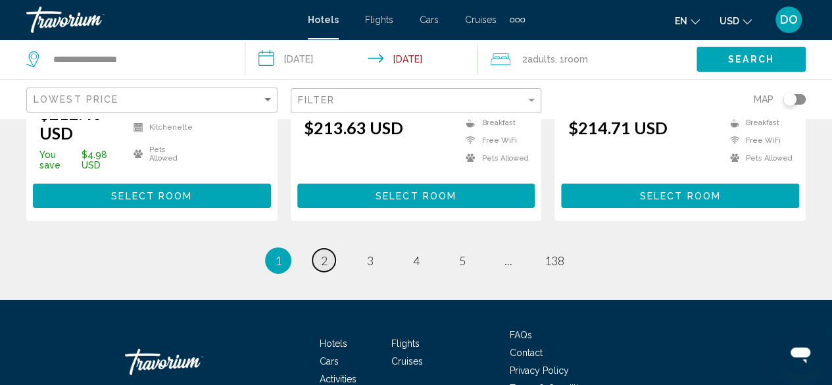
click at [324, 253] on span "2" at bounding box center [324, 260] width 7 height 14
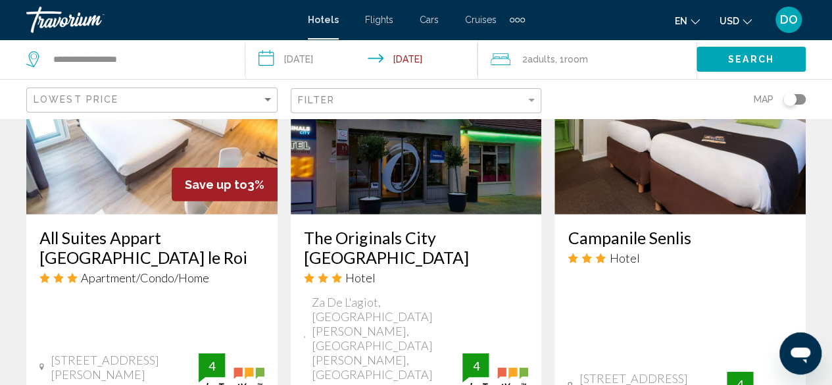
scroll to position [2004, 0]
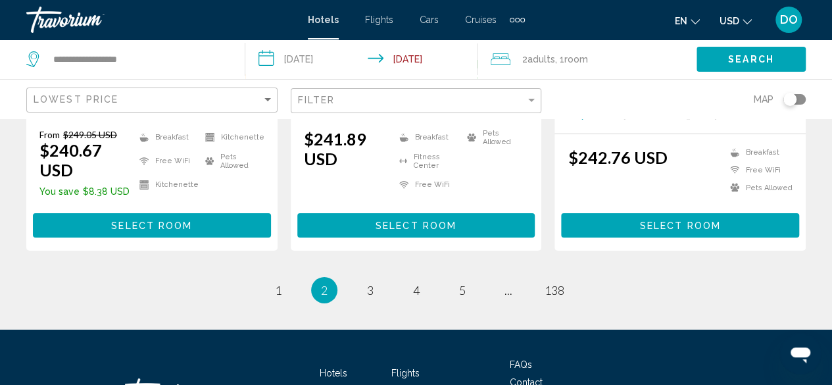
click at [355, 277] on ul "2 / 138 page 1 You're on page 2 page 3 page 4 page 5 page ... page 138" at bounding box center [416, 290] width 780 height 26
click at [371, 283] on span "3" at bounding box center [370, 290] width 7 height 14
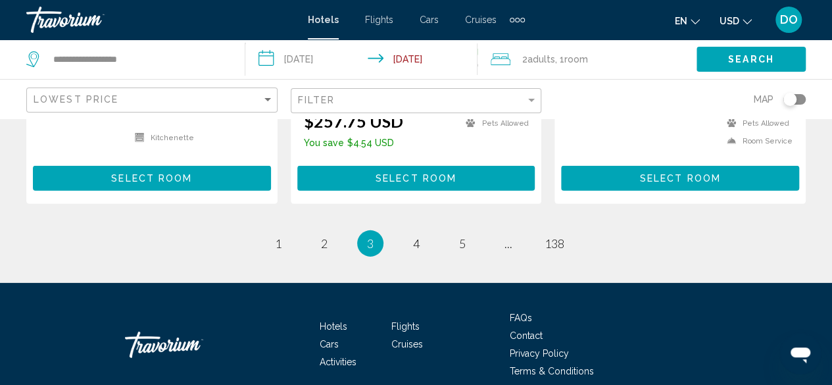
scroll to position [1967, 0]
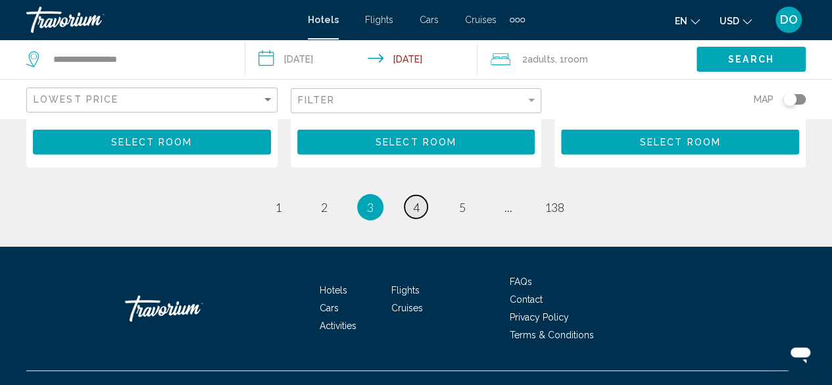
click at [410, 195] on link "page 4" at bounding box center [416, 206] width 23 height 23
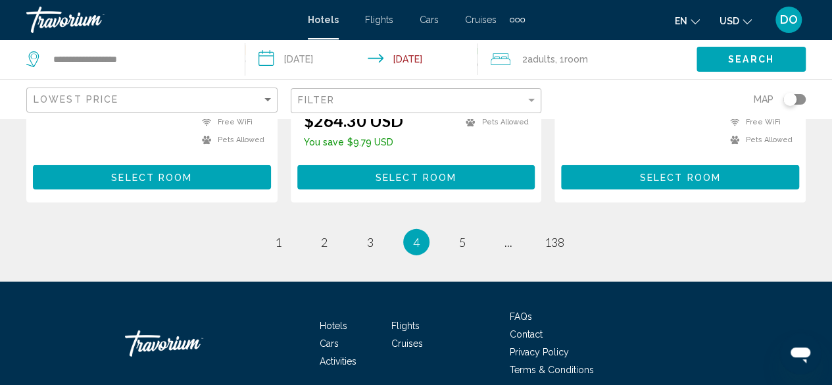
scroll to position [1950, 0]
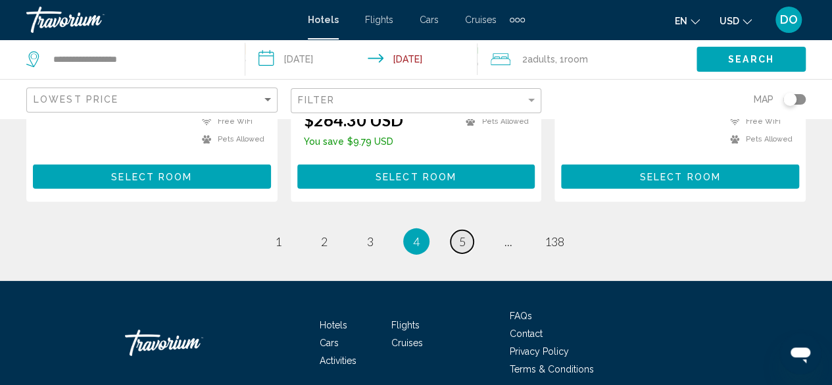
click at [461, 234] on span "5" at bounding box center [462, 241] width 7 height 14
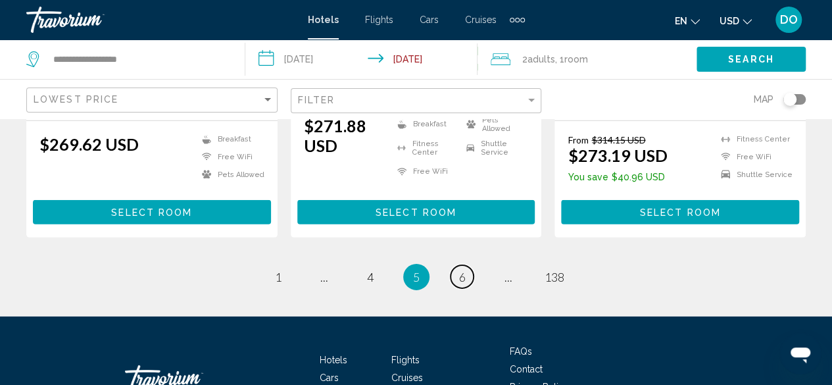
scroll to position [1974, 0]
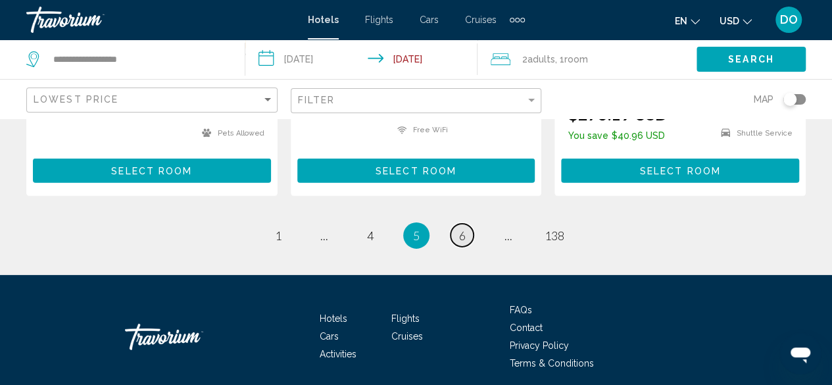
click at [465, 228] on span "6" at bounding box center [462, 235] width 7 height 14
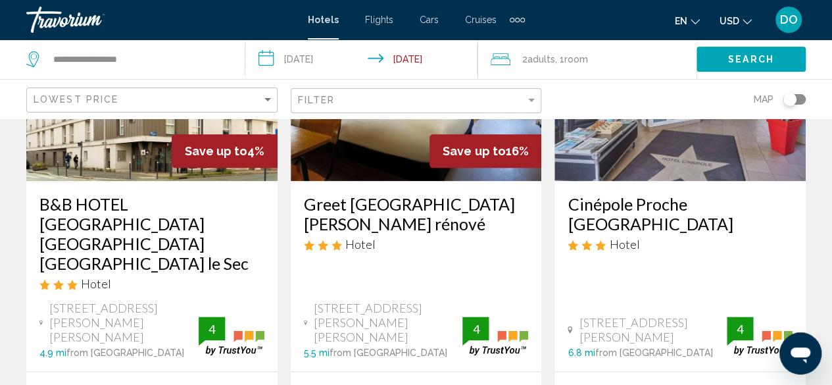
scroll to position [658, 0]
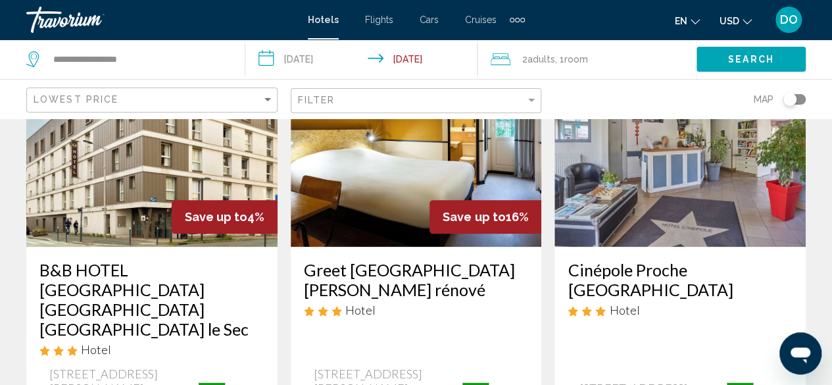
click at [151, 247] on div "B&B HOTEL [GEOGRAPHIC_DATA] [GEOGRAPHIC_DATA] [GEOGRAPHIC_DATA] le Sec Hotel [S…" at bounding box center [151, 342] width 251 height 190
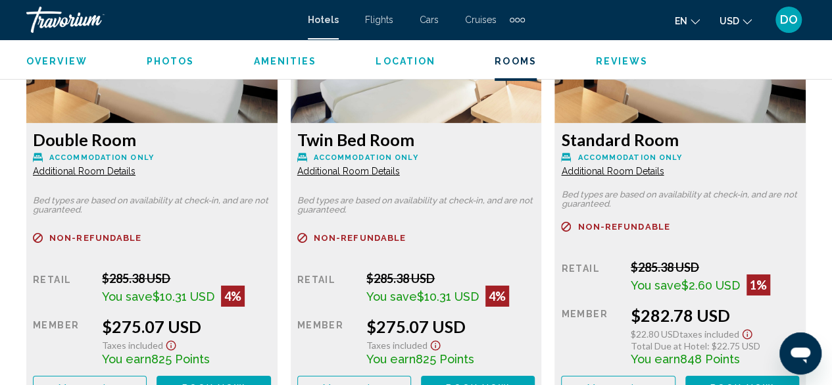
scroll to position [2199, 0]
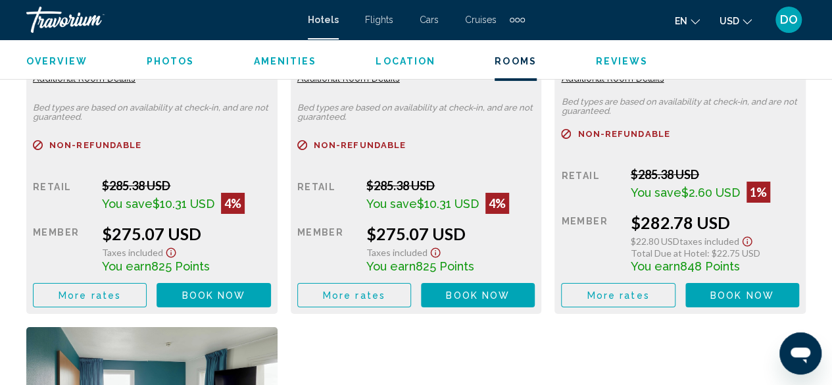
click at [95, 306] on button "More rates" at bounding box center [90, 295] width 114 height 24
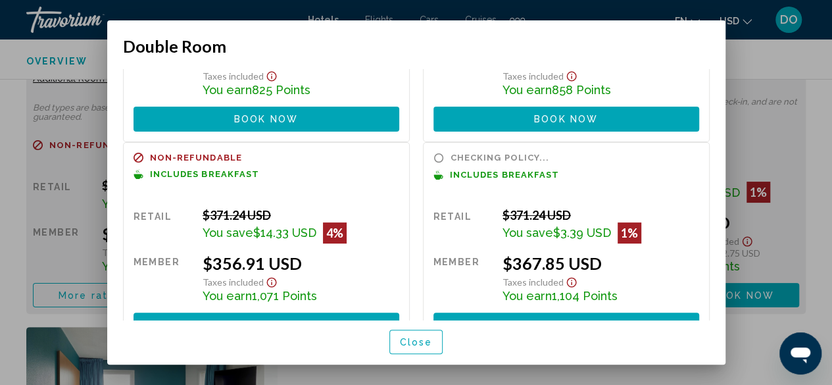
scroll to position [172, 0]
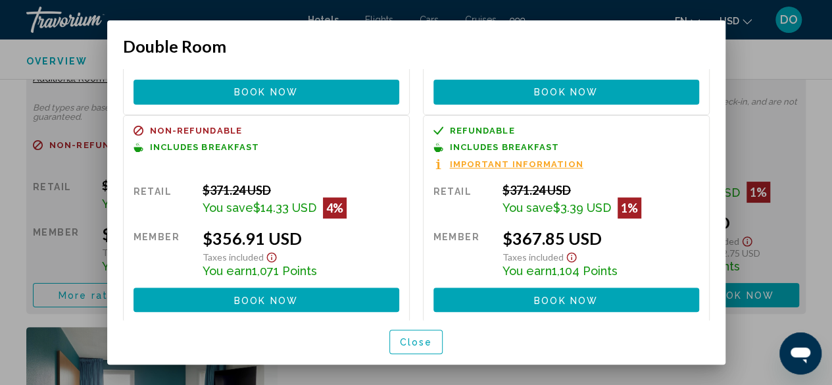
click at [422, 338] on span "Close" at bounding box center [416, 342] width 33 height 11
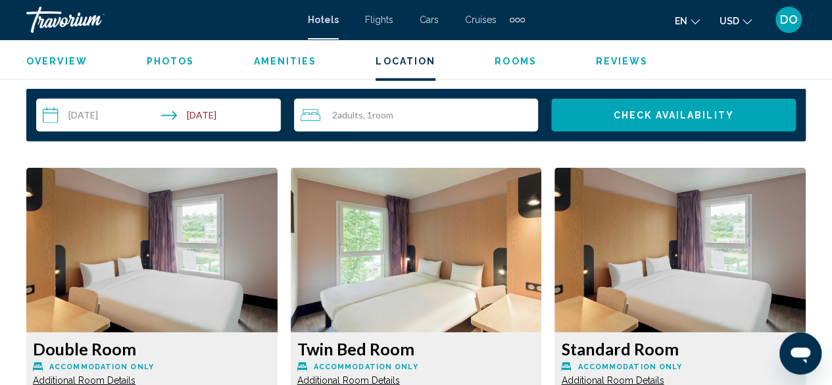
scroll to position [1738, 0]
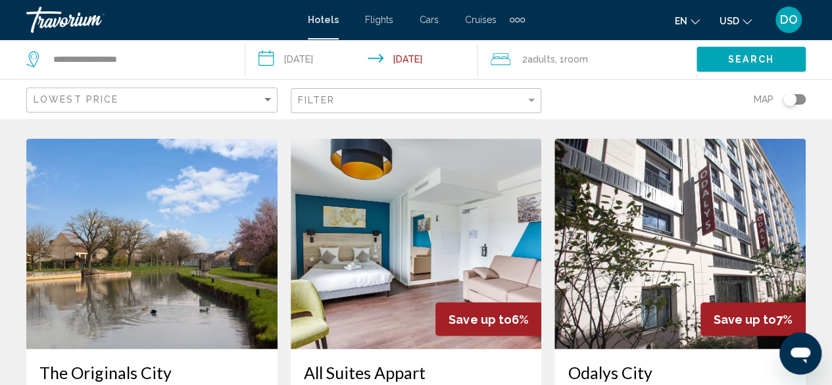
scroll to position [1119, 0]
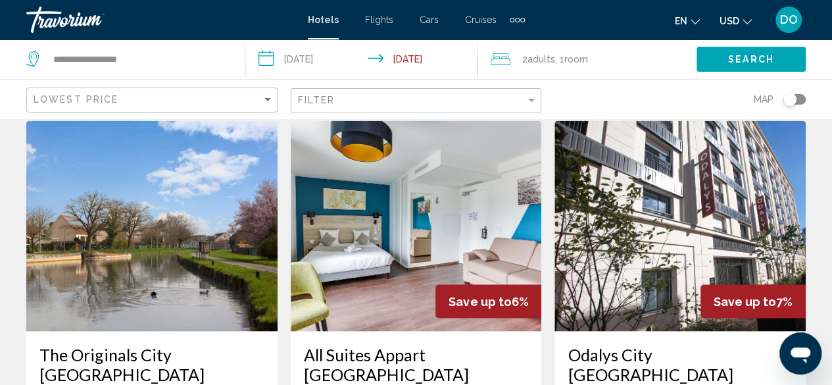
click at [647, 344] on div "Odalys City [GEOGRAPHIC_DATA] Levallois Hotel" at bounding box center [680, 387] width 225 height 87
click at [716, 344] on h3 "Odalys City [GEOGRAPHIC_DATA] Levallois" at bounding box center [680, 373] width 225 height 59
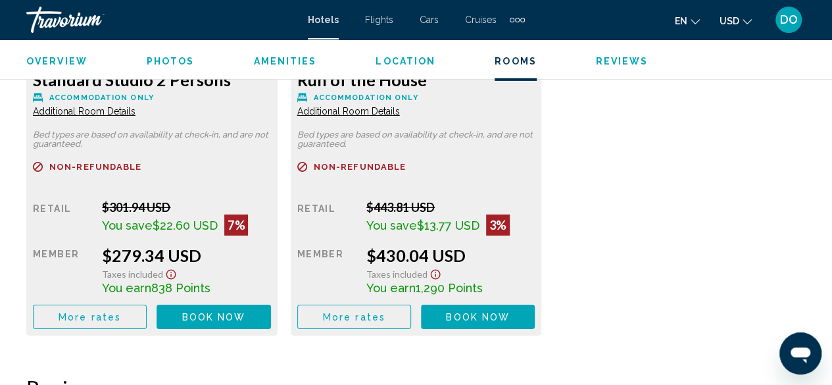
scroll to position [2199, 0]
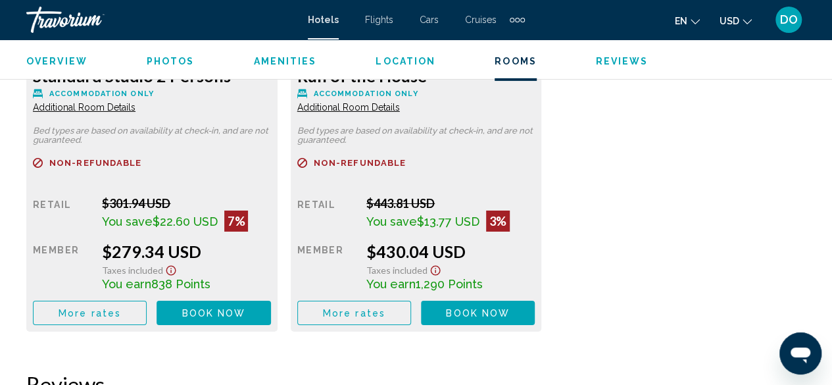
click at [83, 306] on button "More rates" at bounding box center [90, 313] width 114 height 24
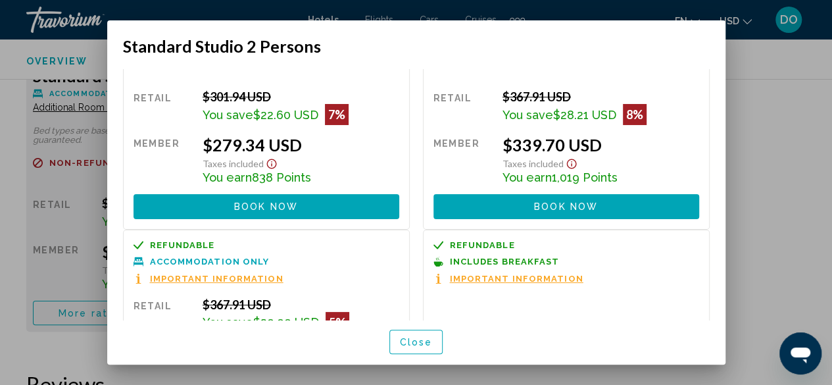
scroll to position [0, 0]
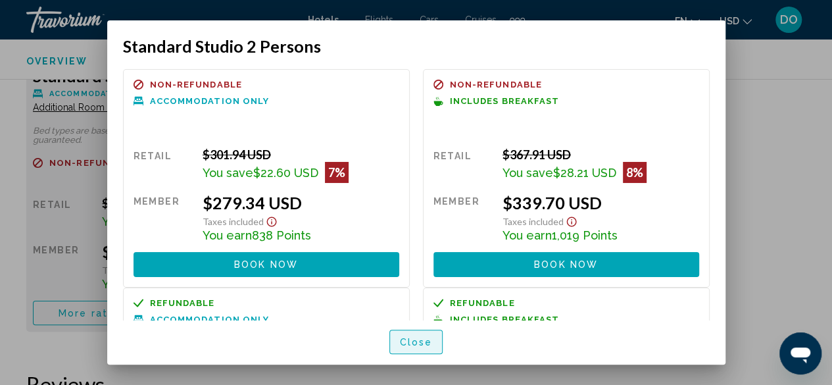
click at [407, 337] on span "Close" at bounding box center [416, 342] width 33 height 11
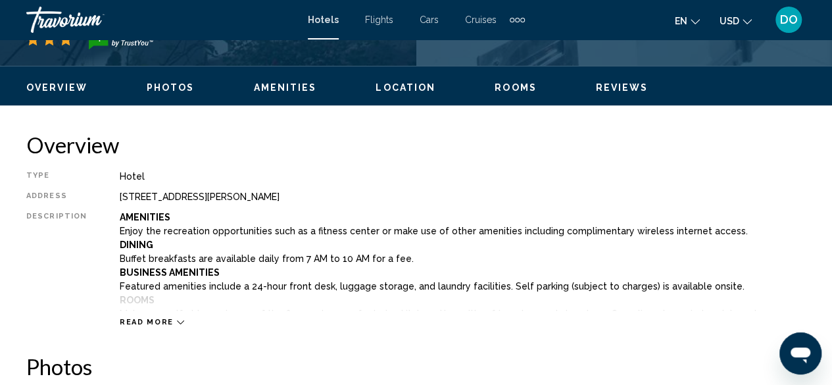
scroll to position [620, 0]
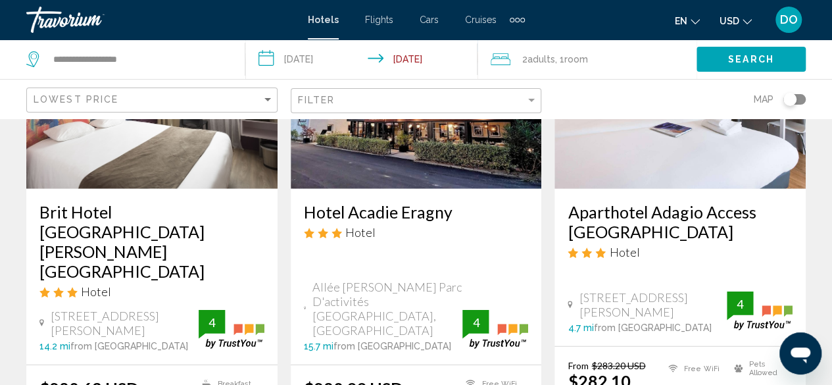
scroll to position [1974, 0]
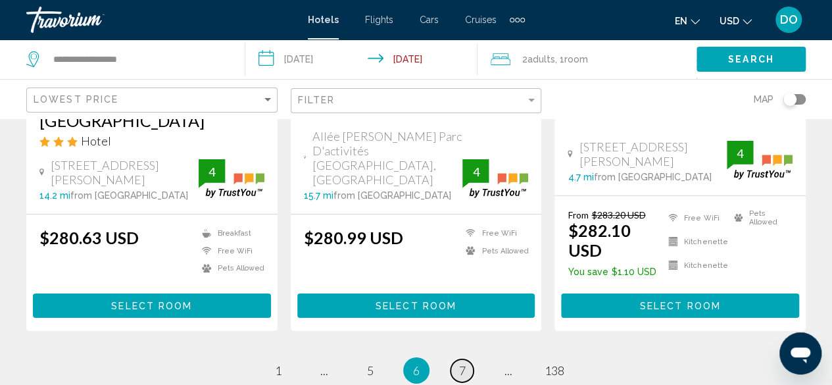
click at [464, 363] on span "7" at bounding box center [462, 370] width 7 height 14
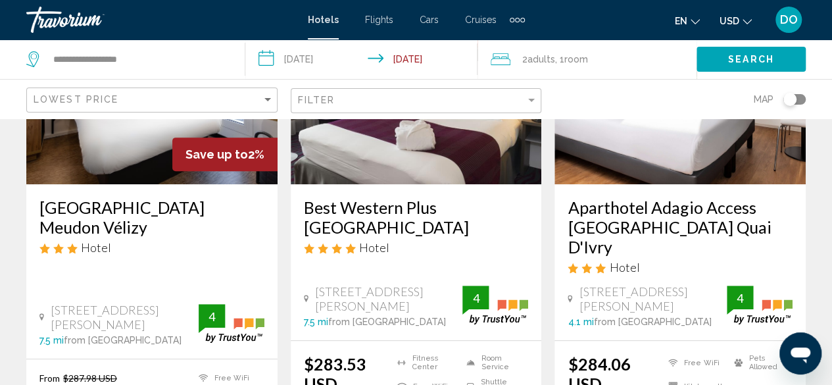
scroll to position [263, 0]
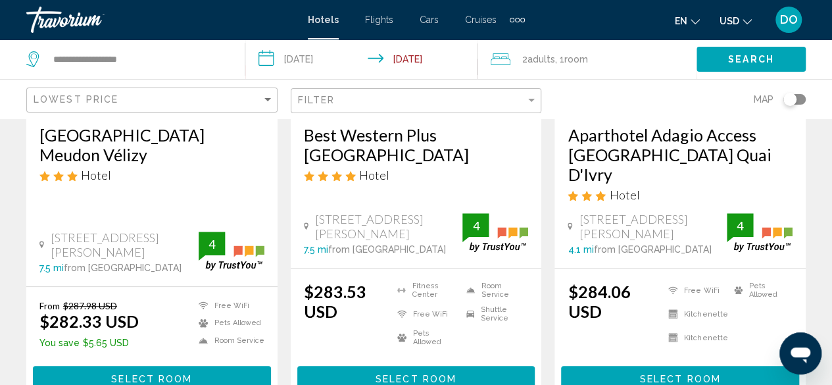
click at [659, 141] on h3 "Aparthotel Adagio Access [GEOGRAPHIC_DATA] Quai D'Ivry" at bounding box center [680, 154] width 225 height 59
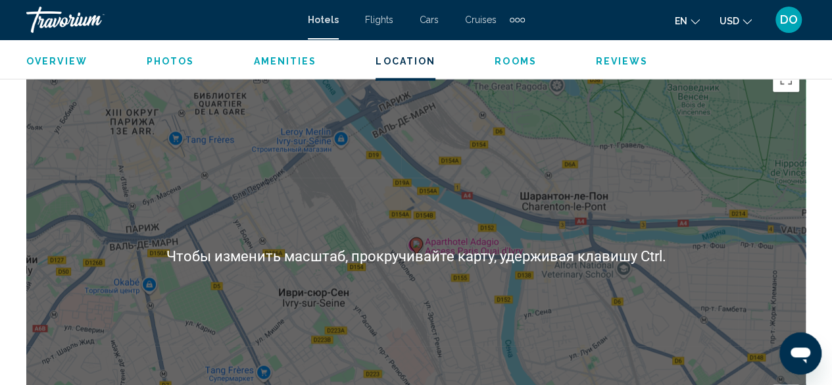
scroll to position [1475, 0]
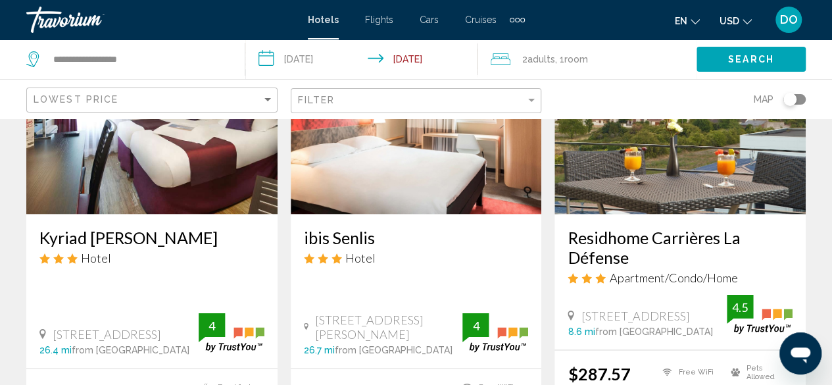
scroll to position [1184, 0]
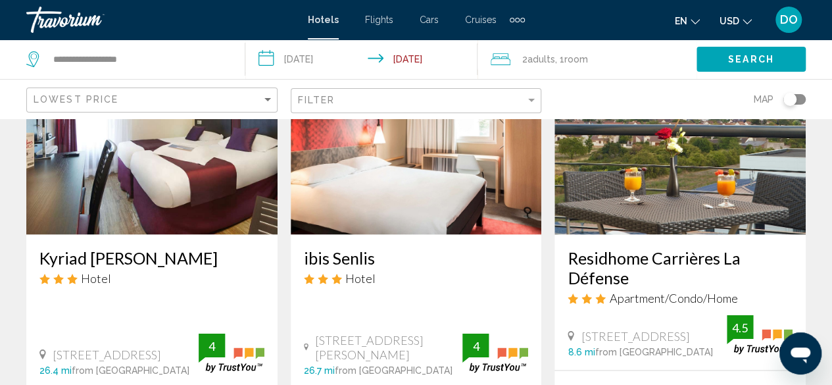
click at [611, 247] on h3 "Residhome Carrières La Défense" at bounding box center [680, 266] width 225 height 39
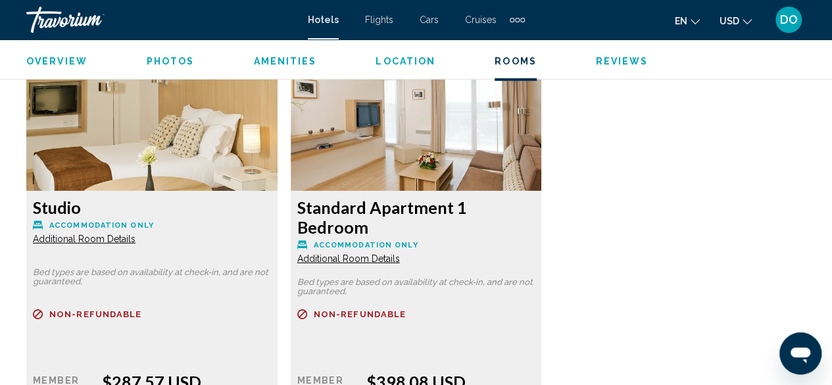
scroll to position [2133, 0]
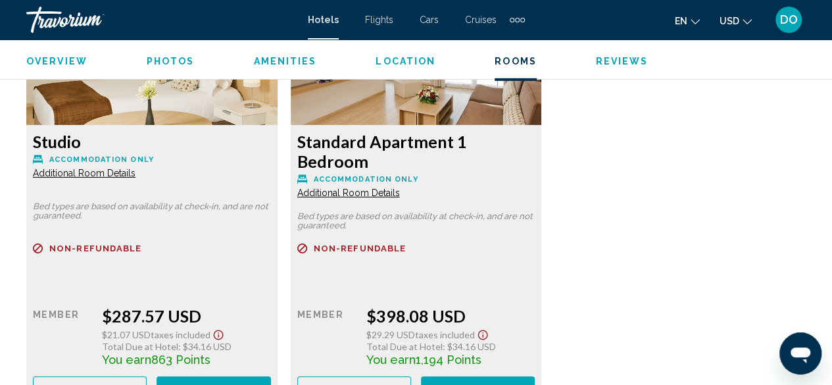
click at [99, 384] on span "More rates" at bounding box center [90, 389] width 63 height 11
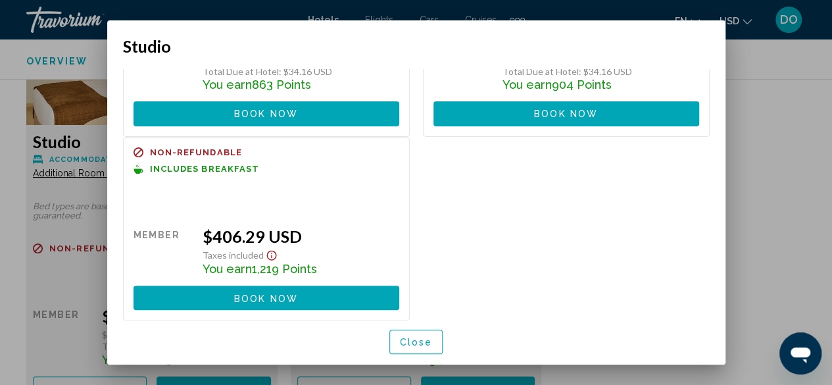
scroll to position [0, 0]
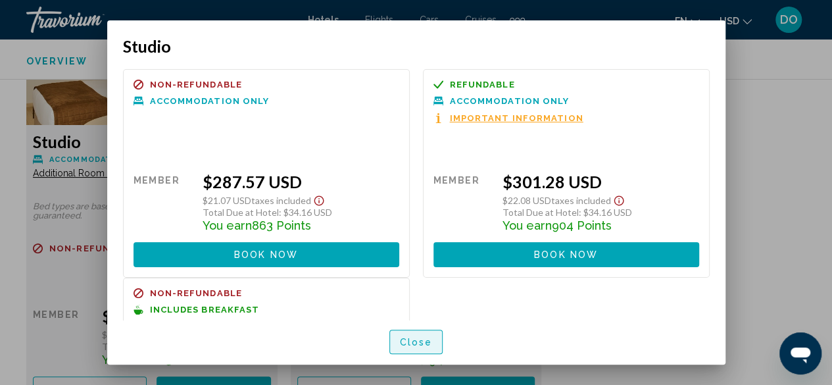
click at [429, 345] on span "Close" at bounding box center [416, 342] width 33 height 11
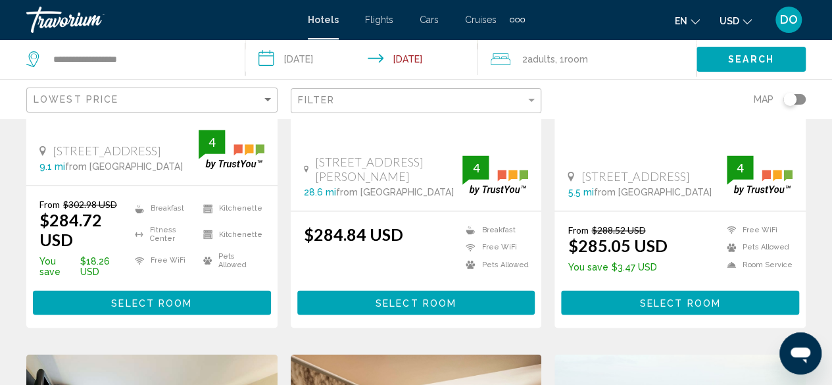
scroll to position [855, 0]
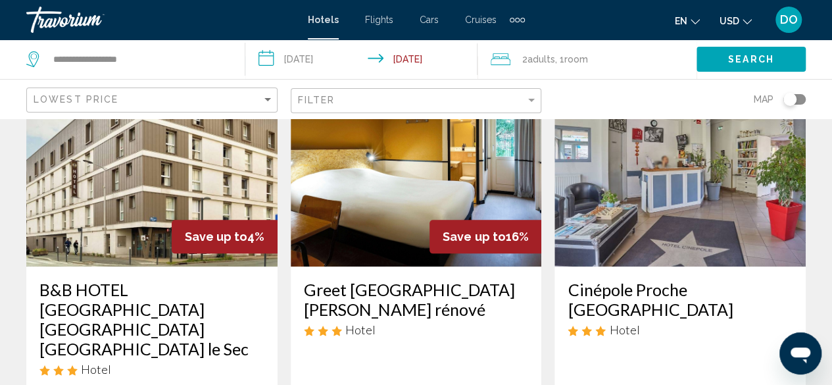
scroll to position [329, 0]
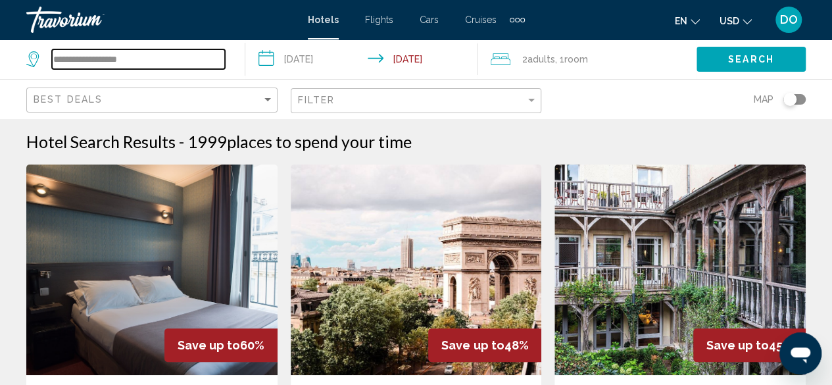
drag, startPoint x: 158, startPoint y: 57, endPoint x: 28, endPoint y: 68, distance: 130.7
click at [28, 68] on div "**********" at bounding box center [125, 59] width 199 height 20
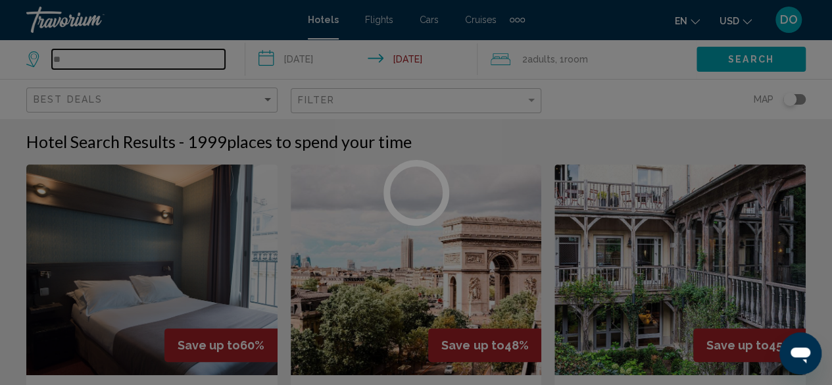
type input "*"
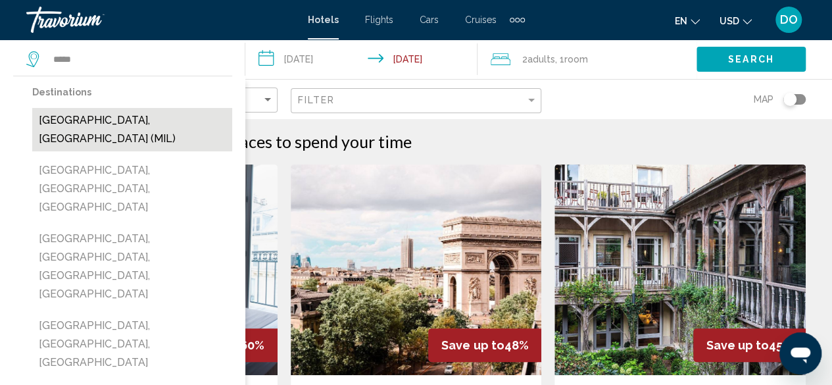
click at [112, 122] on button "[GEOGRAPHIC_DATA], [GEOGRAPHIC_DATA] (MIL)" at bounding box center [132, 129] width 200 height 43
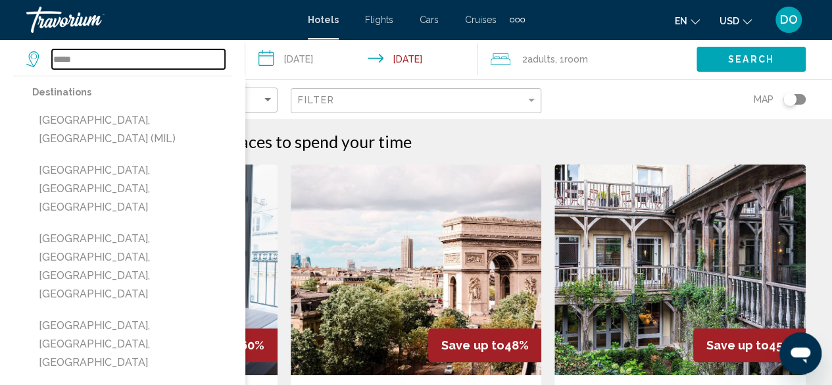
type input "**********"
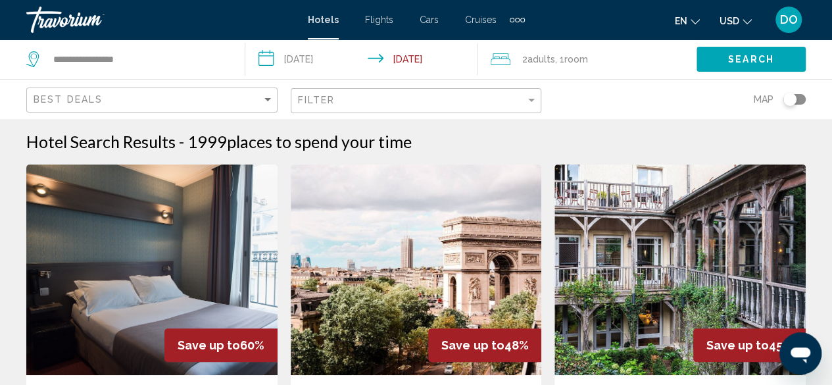
click at [303, 63] on input "**********" at bounding box center [364, 60] width 238 height 43
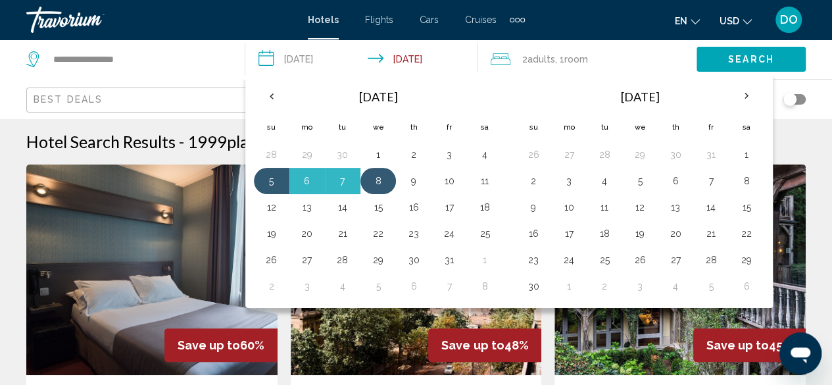
click at [371, 186] on button "8" at bounding box center [378, 181] width 21 height 18
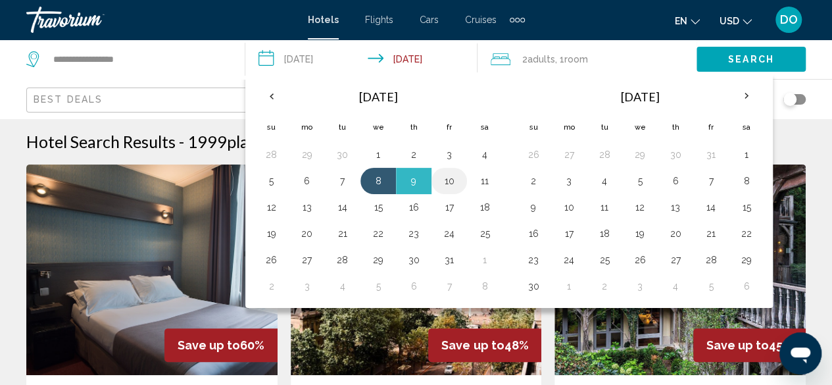
click at [454, 181] on button "10" at bounding box center [449, 181] width 21 height 18
type input "**********"
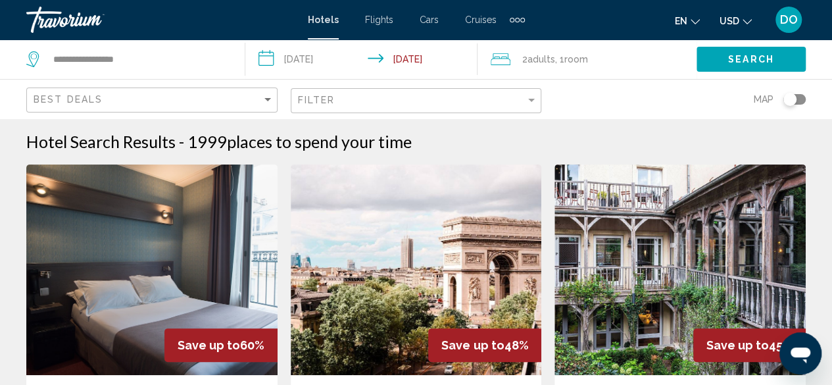
click at [749, 57] on span "Search" at bounding box center [751, 60] width 46 height 11
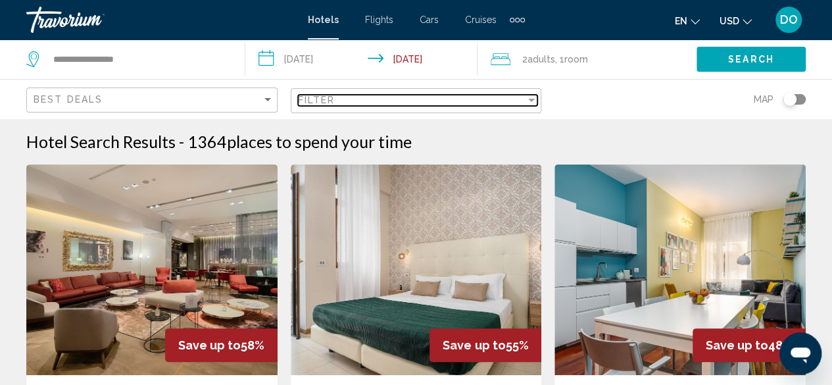
click at [336, 102] on div "Filter" at bounding box center [412, 100] width 228 height 11
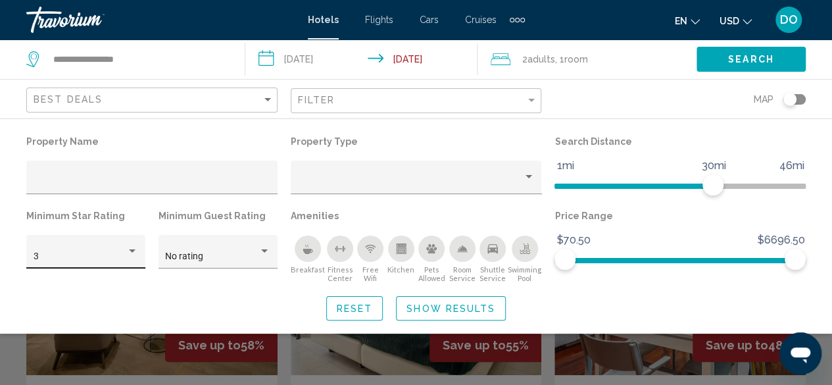
click at [102, 268] on div "3" at bounding box center [86, 255] width 105 height 27
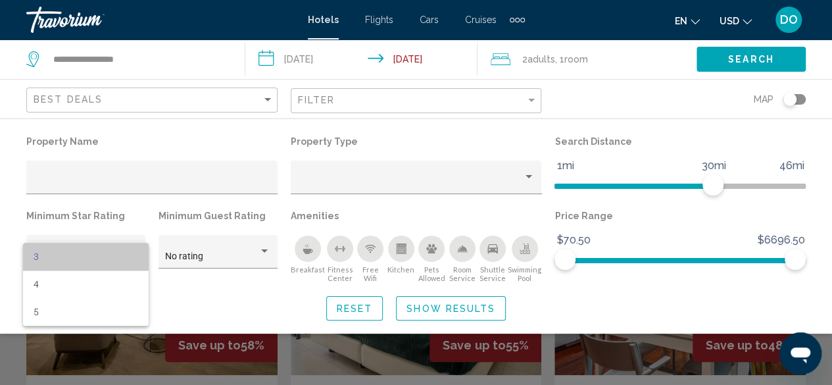
click at [104, 255] on span "3" at bounding box center [86, 257] width 105 height 28
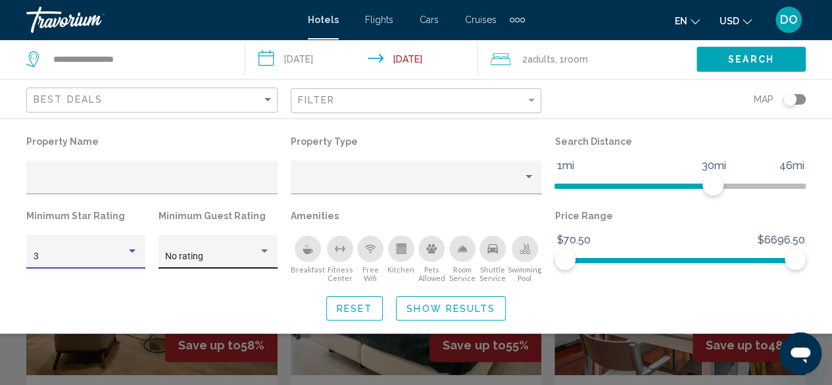
click at [217, 255] on div "No rating" at bounding box center [211, 256] width 93 height 11
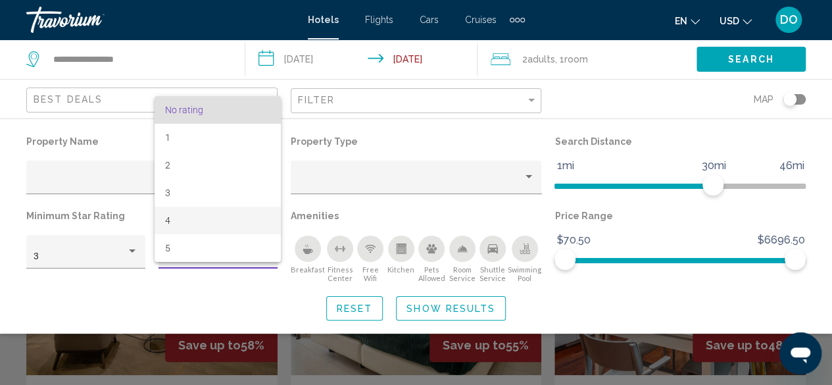
click at [207, 226] on span "4" at bounding box center [217, 221] width 105 height 28
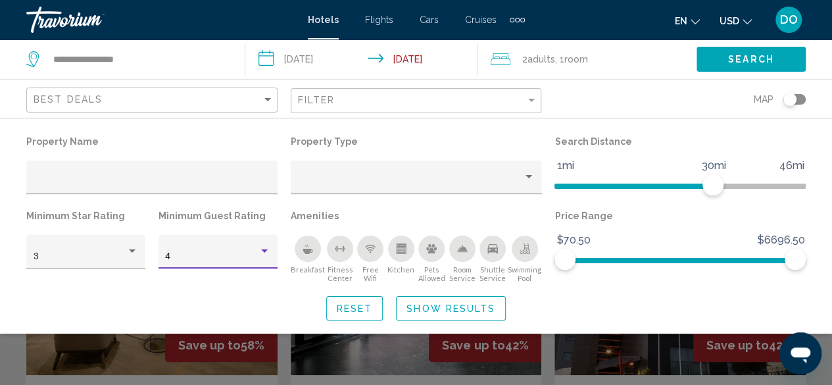
click at [445, 312] on span "Show Results" at bounding box center [451, 308] width 89 height 11
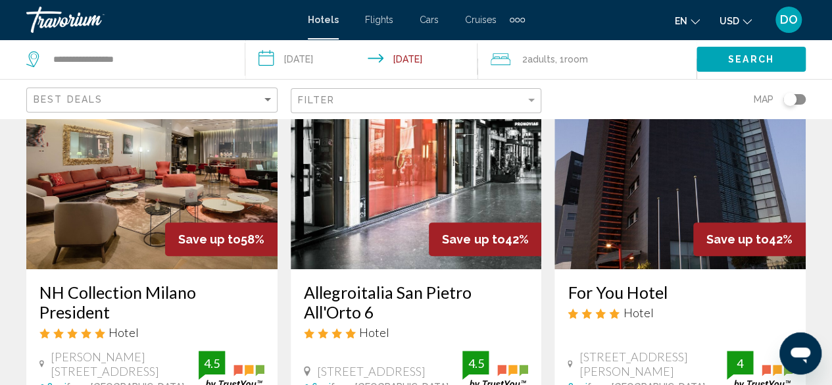
scroll to position [132, 0]
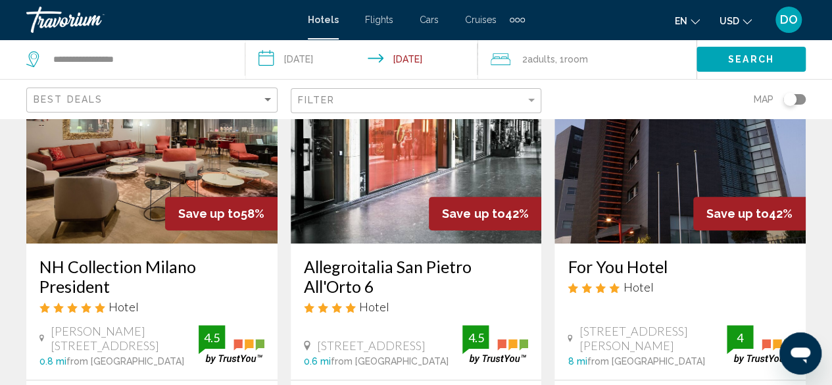
click at [221, 91] on div "Best Deals" at bounding box center [154, 100] width 240 height 24
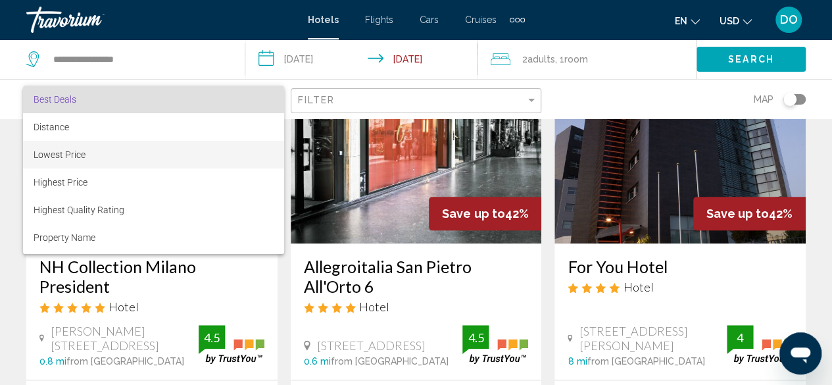
click at [120, 151] on span "Lowest Price" at bounding box center [154, 155] width 240 height 28
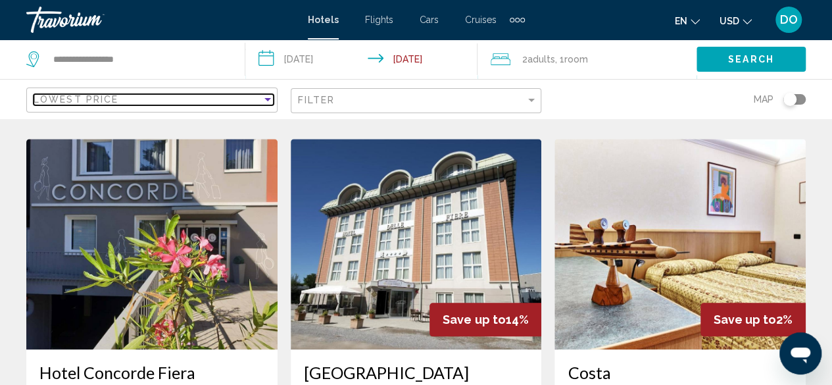
scroll to position [526, 0]
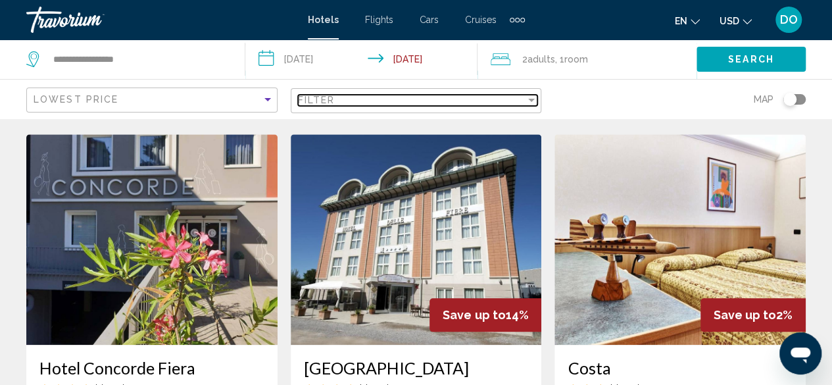
click at [336, 103] on div "Filter" at bounding box center [412, 100] width 228 height 11
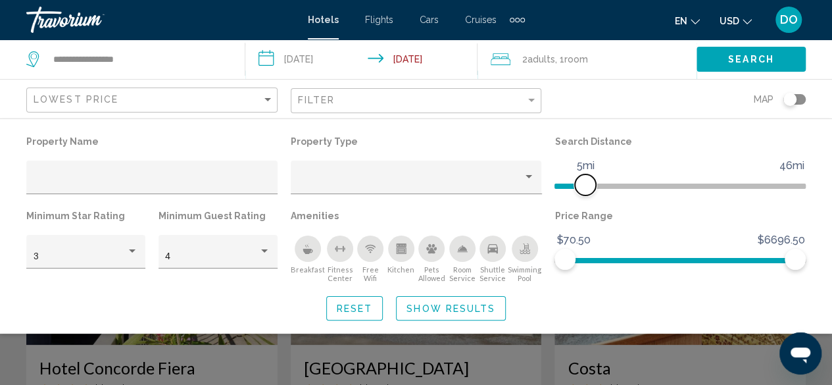
drag, startPoint x: 716, startPoint y: 186, endPoint x: 584, endPoint y: 198, distance: 132.2
click at [584, 198] on div "Search Distance 1mi 46mi 5mi" at bounding box center [680, 169] width 265 height 74
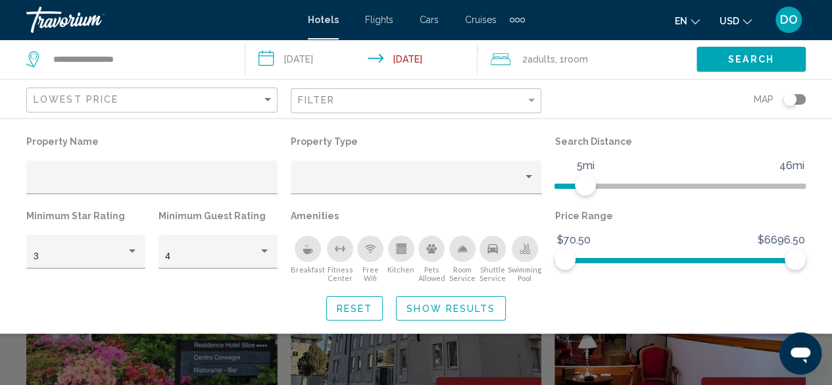
click at [461, 313] on span "Show Results" at bounding box center [451, 308] width 89 height 11
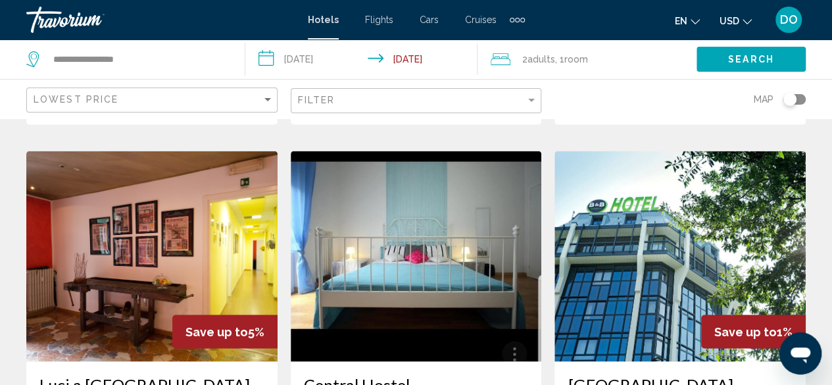
scroll to position [1053, 0]
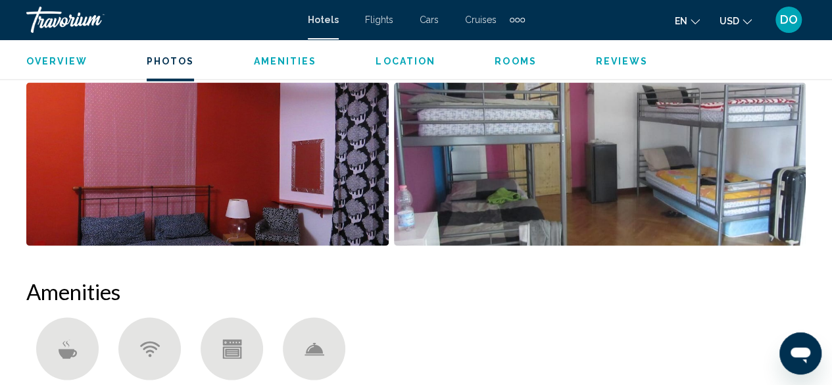
scroll to position [1541, 0]
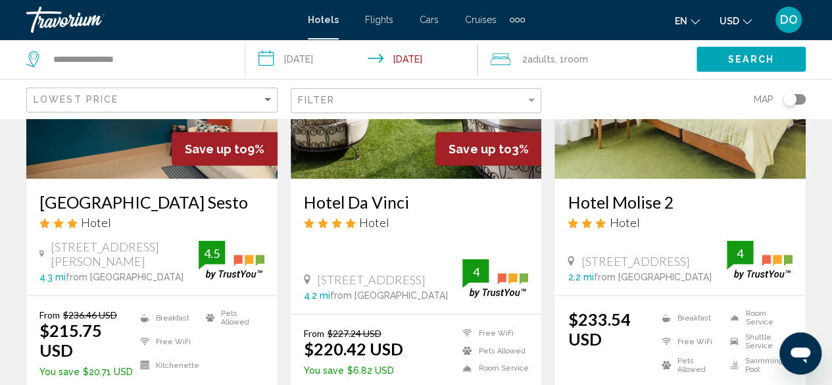
scroll to position [1979, 0]
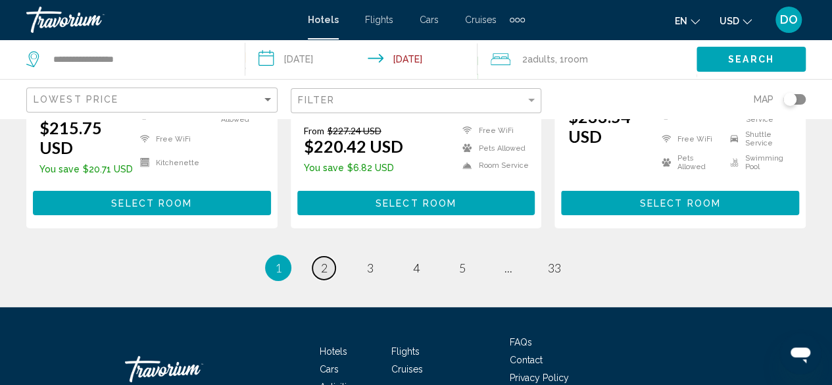
click at [329, 257] on link "page 2" at bounding box center [324, 268] width 23 height 23
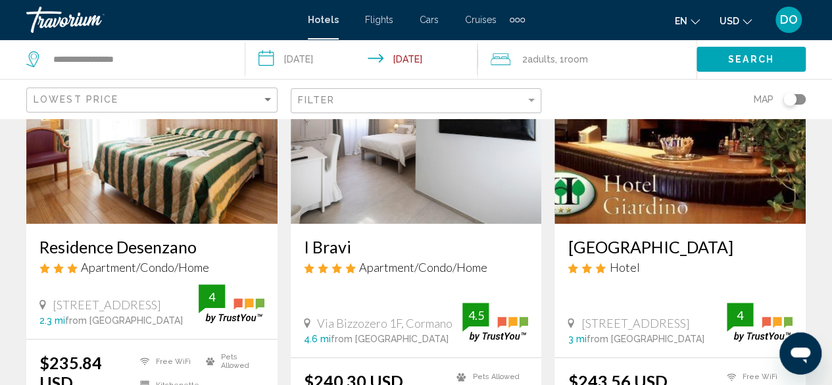
scroll to position [132, 0]
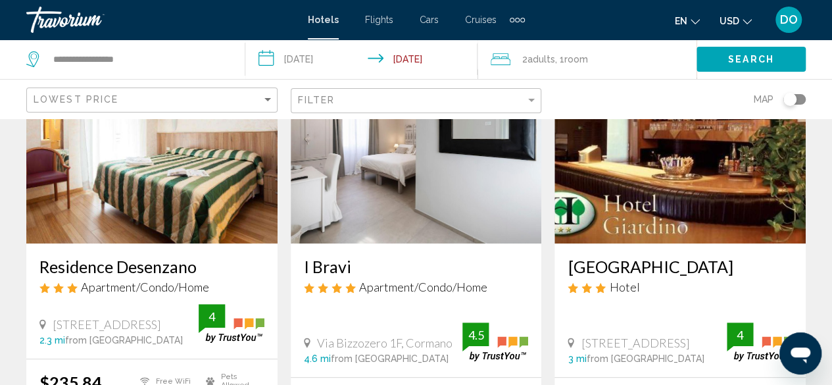
click at [327, 264] on h3 "I Bravi" at bounding box center [416, 267] width 225 height 20
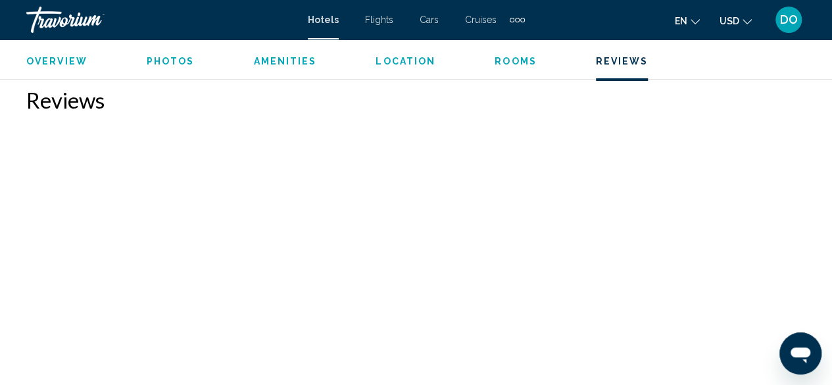
scroll to position [2133, 0]
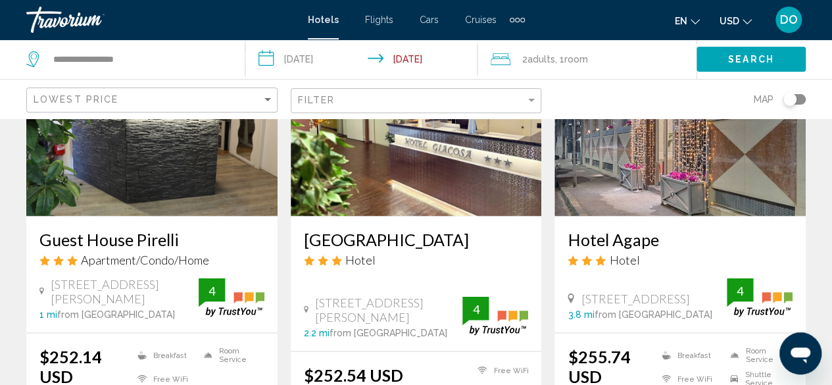
scroll to position [1184, 0]
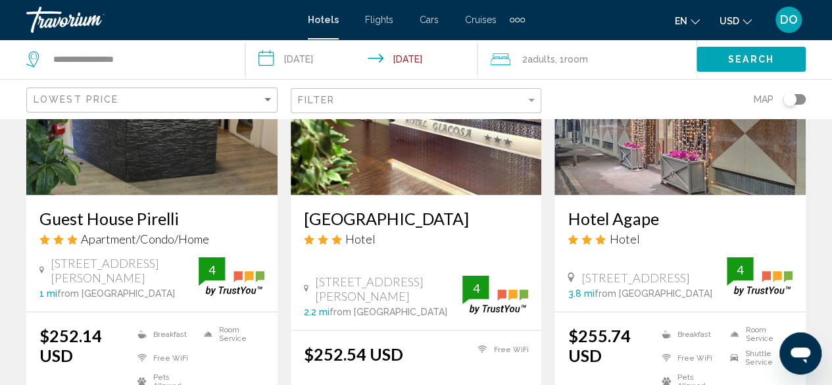
click at [628, 222] on h3 "Hotel Agape" at bounding box center [680, 218] width 225 height 20
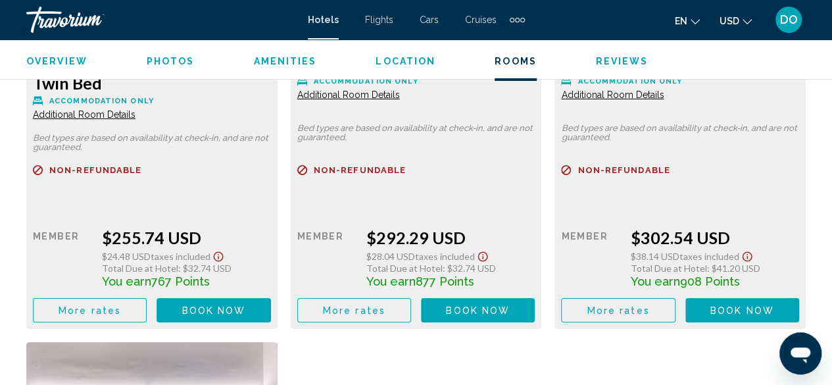
scroll to position [2199, 0]
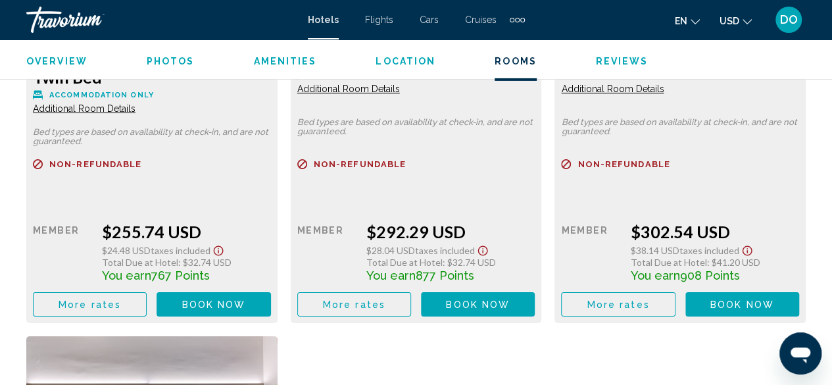
click at [82, 302] on button "More rates" at bounding box center [90, 304] width 114 height 24
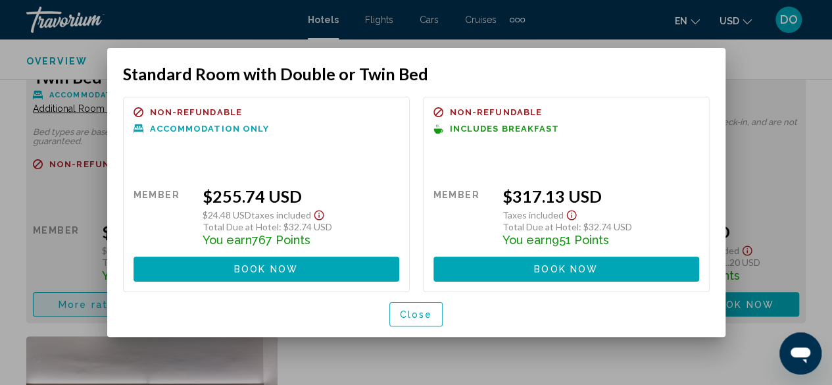
scroll to position [0, 0]
click at [411, 316] on span "Close" at bounding box center [416, 314] width 33 height 11
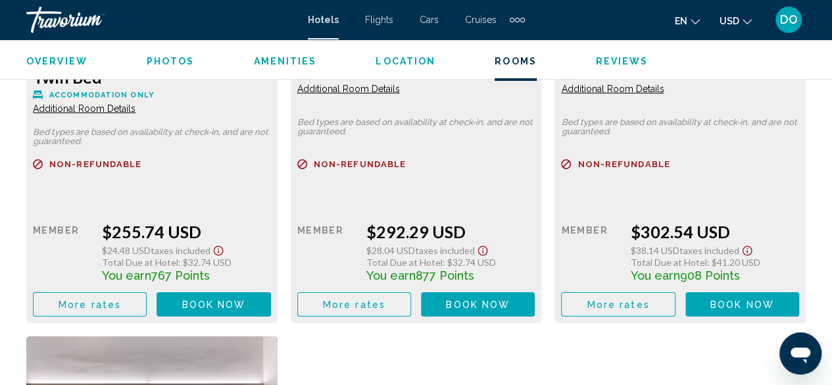
scroll to position [1804, 0]
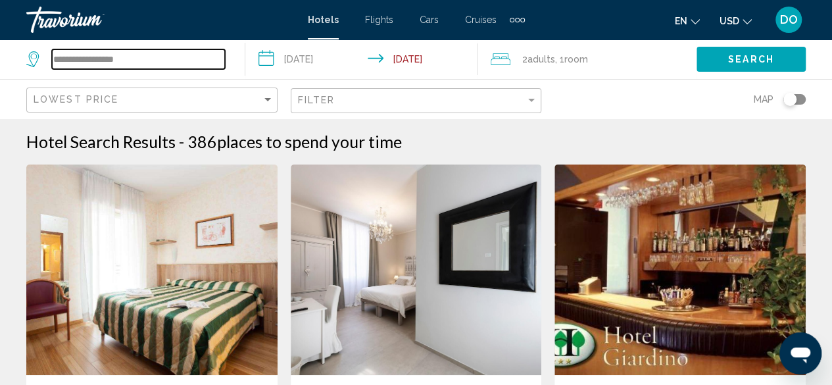
drag, startPoint x: 161, startPoint y: 64, endPoint x: 0, endPoint y: 91, distance: 163.6
click at [0, 79] on div "**********" at bounding box center [416, 58] width 832 height 39
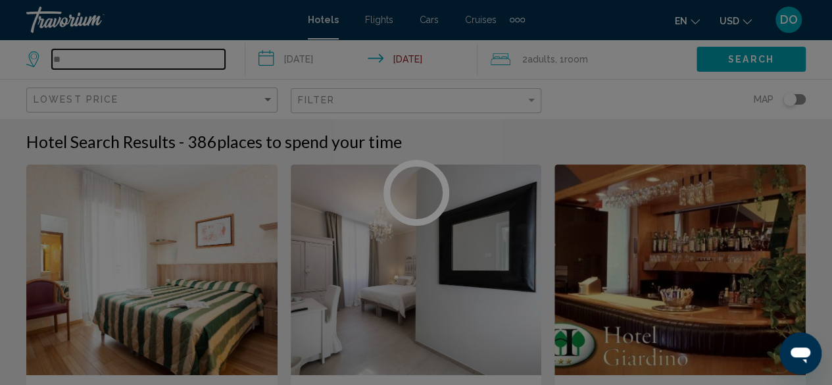
type input "*"
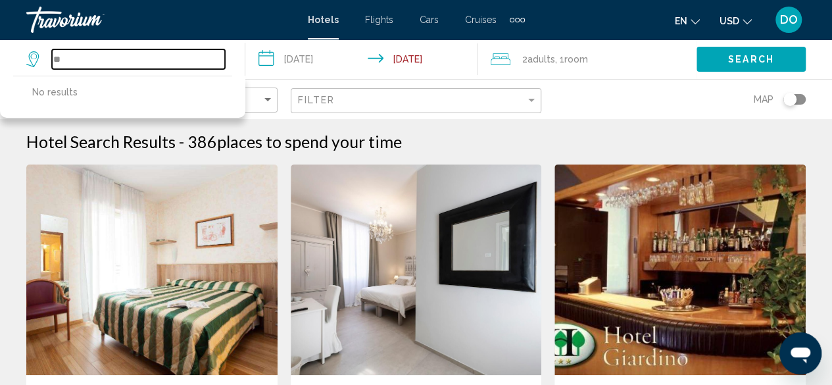
type input "*"
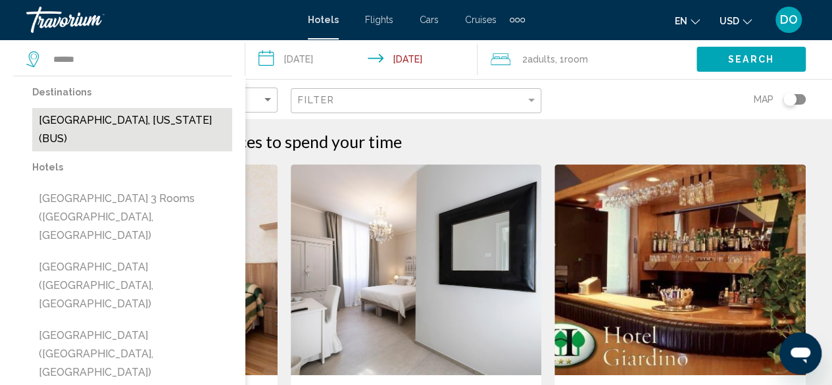
click at [128, 123] on button "[GEOGRAPHIC_DATA], [US_STATE] (BUS)" at bounding box center [132, 129] width 200 height 43
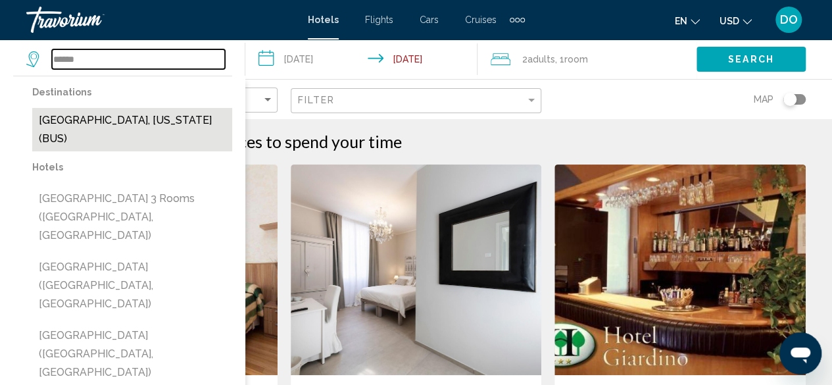
type input "**********"
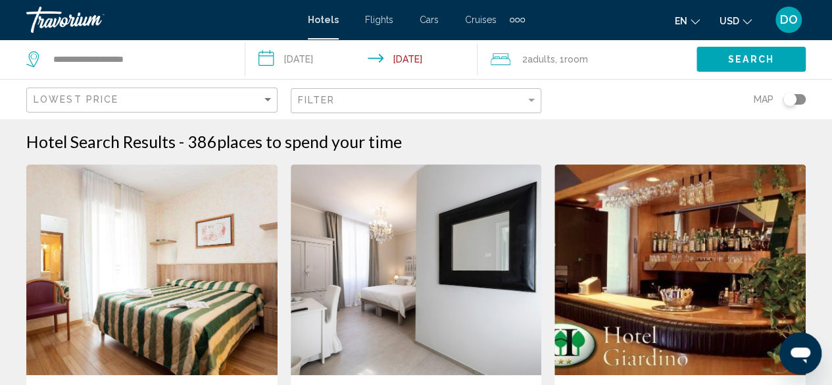
click at [303, 59] on input "**********" at bounding box center [364, 60] width 238 height 43
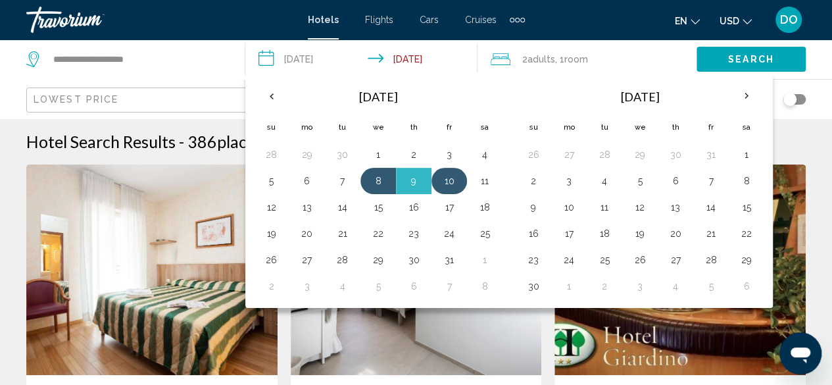
click at [443, 178] on button "10" at bounding box center [449, 181] width 21 height 18
click at [479, 186] on button "11" at bounding box center [484, 181] width 21 height 18
type input "**********"
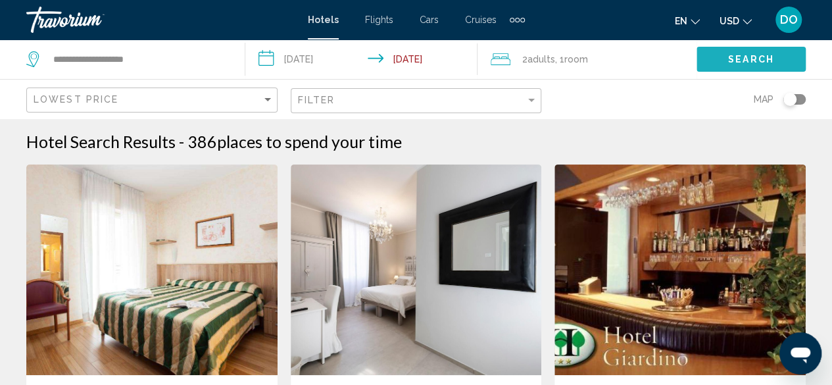
click at [757, 60] on span "Search" at bounding box center [751, 60] width 46 height 11
